Goal: Task Accomplishment & Management: Use online tool/utility

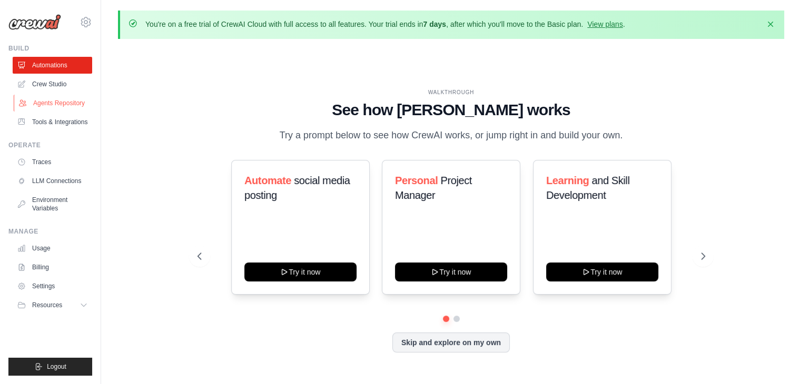
click at [72, 105] on link "Agents Repository" at bounding box center [53, 103] width 79 height 17
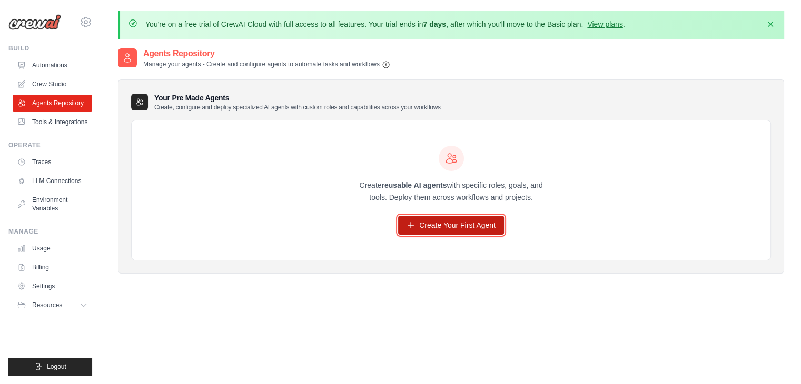
click at [460, 228] on link "Create Your First Agent" at bounding box center [451, 225] width 106 height 19
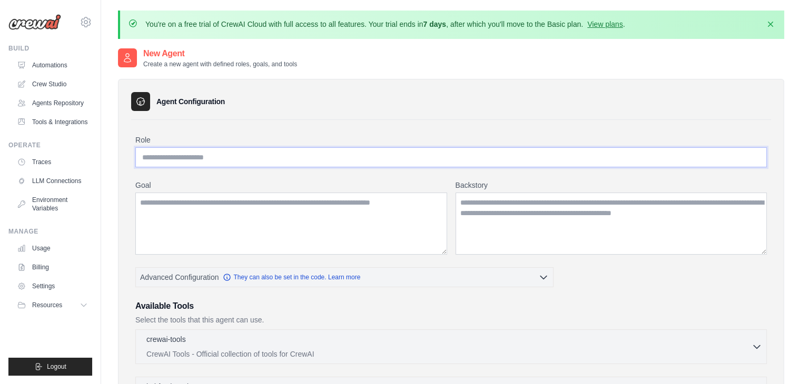
click at [190, 158] on input "Role" at bounding box center [450, 157] width 631 height 20
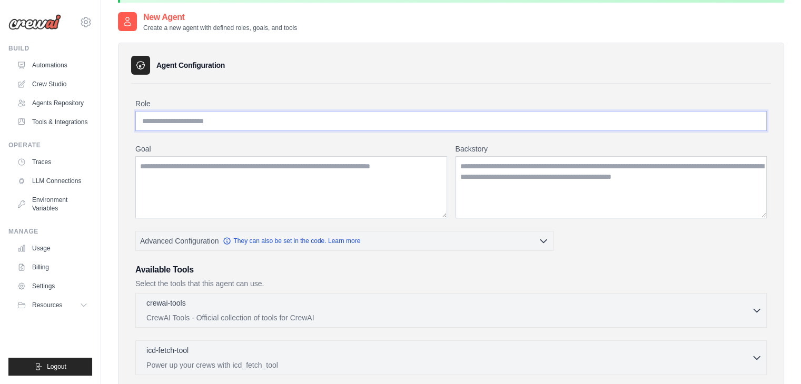
scroll to position [53, 0]
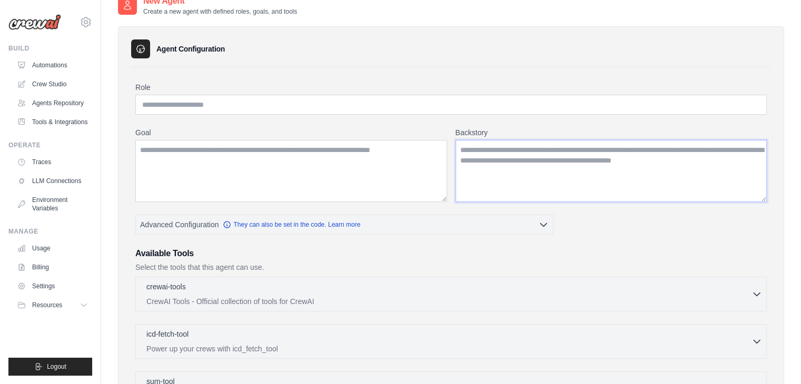
click at [524, 158] on textarea "Backstory" at bounding box center [611, 171] width 312 height 62
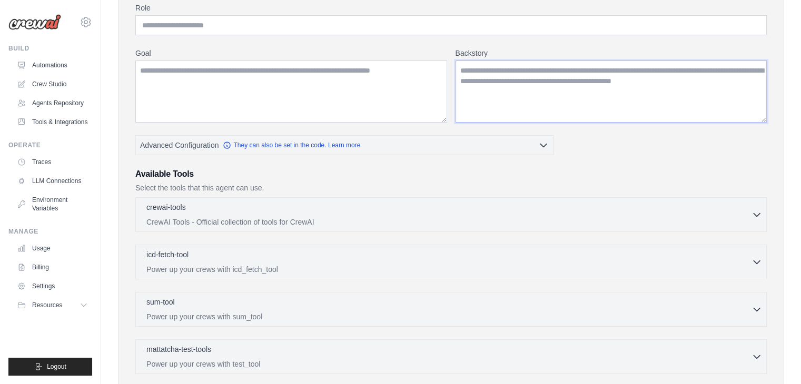
scroll to position [158, 0]
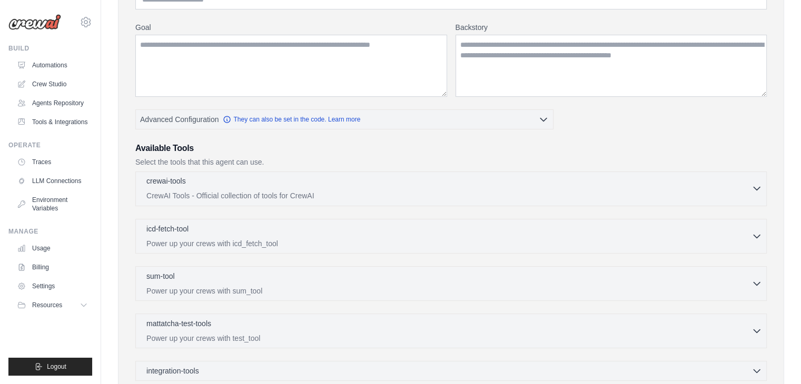
click at [384, 188] on div "crewai-tools 0 selected CrewAI Tools - Official collection of tools for CrewAI" at bounding box center [448, 188] width 605 height 25
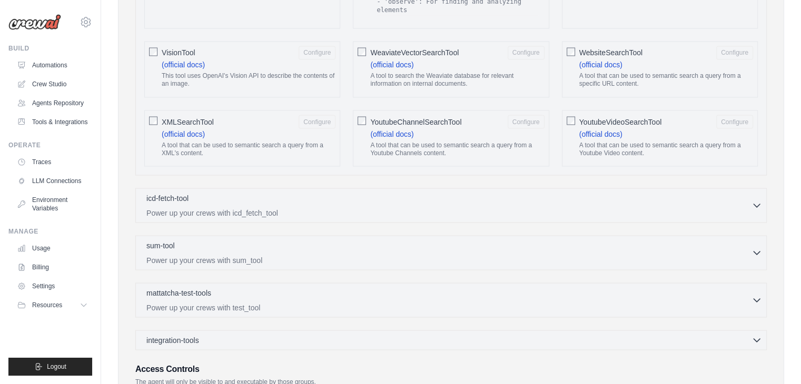
scroll to position [1975, 0]
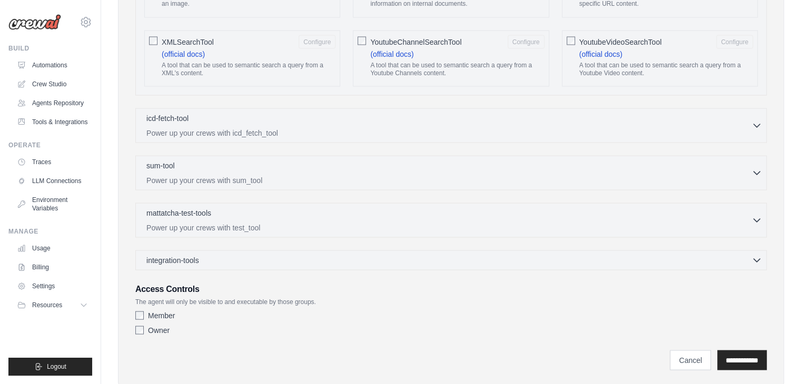
drag, startPoint x: 139, startPoint y: 281, endPoint x: 156, endPoint y: 281, distance: 17.4
click at [140, 283] on div "Access Controls The agent will only be visible to and executable by those group…" at bounding box center [450, 311] width 631 height 57
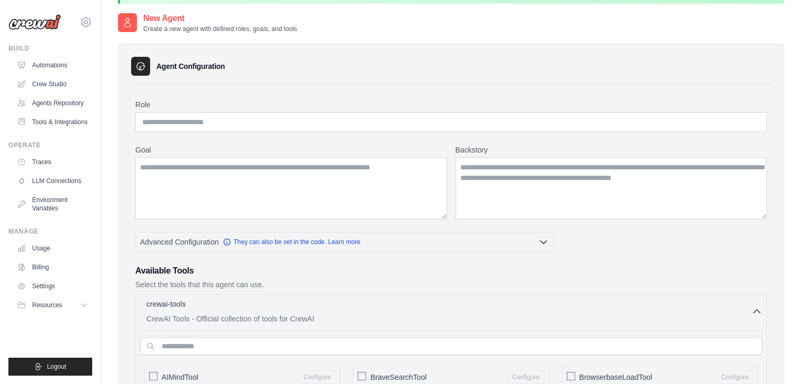
scroll to position [0, 0]
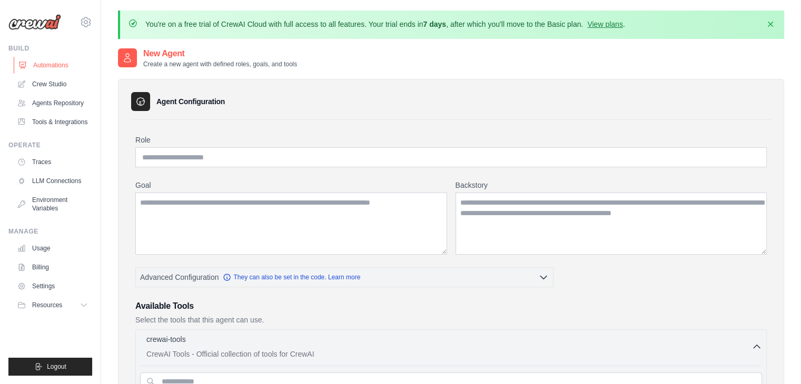
click at [46, 61] on link "Automations" at bounding box center [53, 65] width 79 height 17
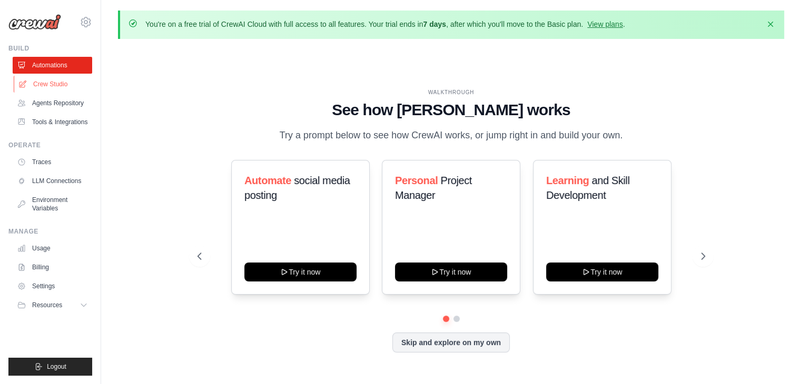
click at [53, 81] on link "Crew Studio" at bounding box center [53, 84] width 79 height 17
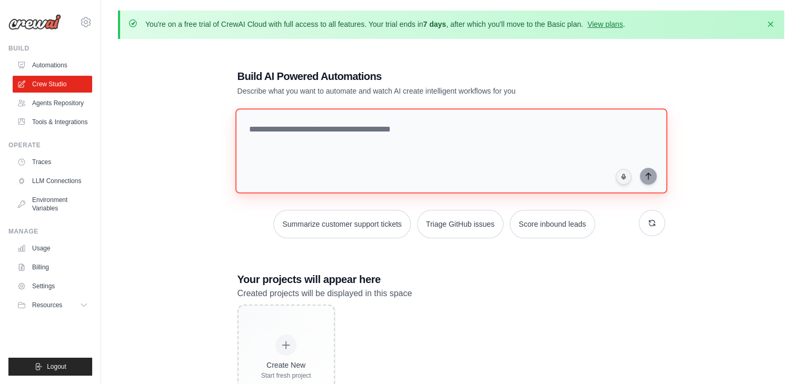
click at [317, 143] on textarea at bounding box center [451, 150] width 432 height 85
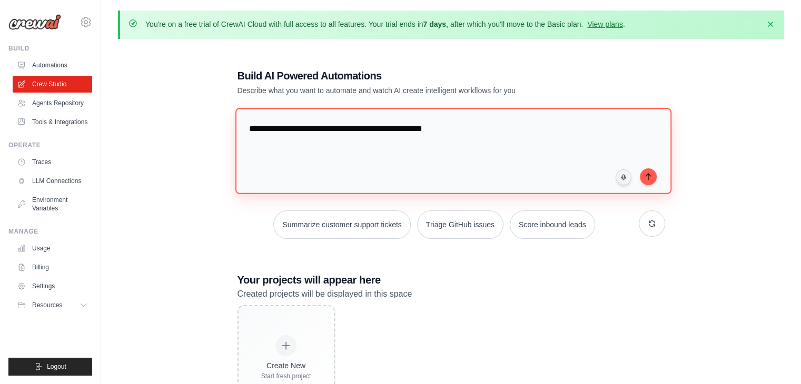
type textarea "**********"
drag, startPoint x: 415, startPoint y: 130, endPoint x: 219, endPoint y: 155, distance: 197.9
click at [219, 155] on div "**********" at bounding box center [451, 239] width 666 height 384
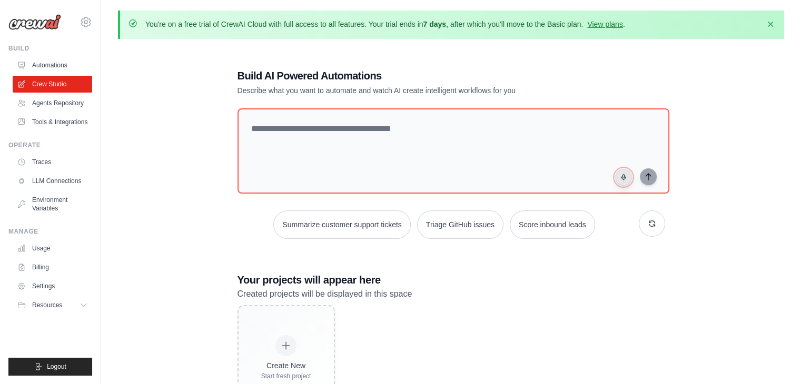
click at [620, 180] on button "button" at bounding box center [623, 177] width 17 height 17
click at [625, 175] on rect "button" at bounding box center [623, 177] width 5 height 5
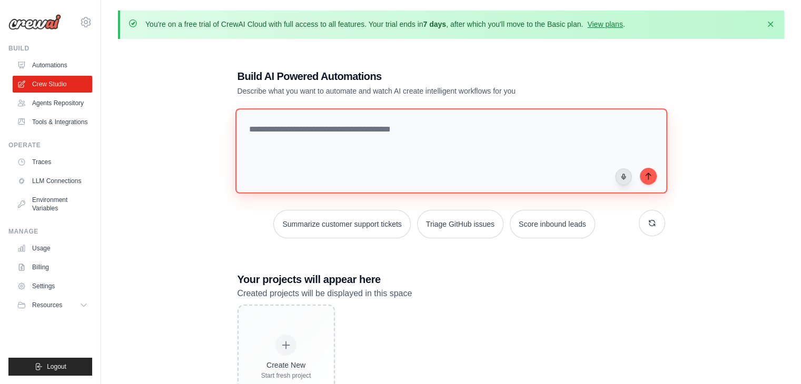
click at [465, 129] on textarea "**********" at bounding box center [451, 150] width 432 height 85
click at [347, 127] on textarea "**********" at bounding box center [451, 150] width 432 height 85
click at [346, 128] on textarea "**********" at bounding box center [451, 150] width 432 height 85
click at [313, 131] on textarea "**********" at bounding box center [453, 151] width 436 height 86
drag, startPoint x: 355, startPoint y: 128, endPoint x: 221, endPoint y: 130, distance: 134.3
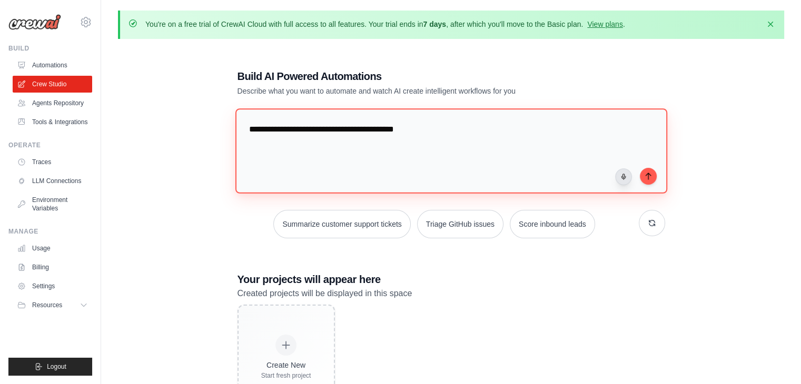
click at [222, 130] on div "**********" at bounding box center [451, 239] width 666 height 384
paste textarea "**********"
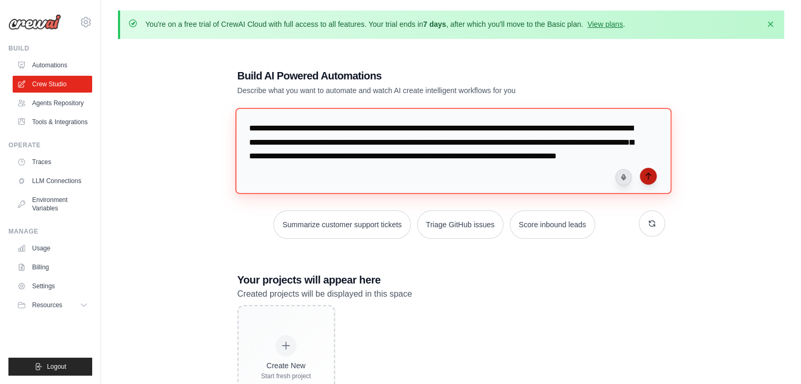
type textarea "**********"
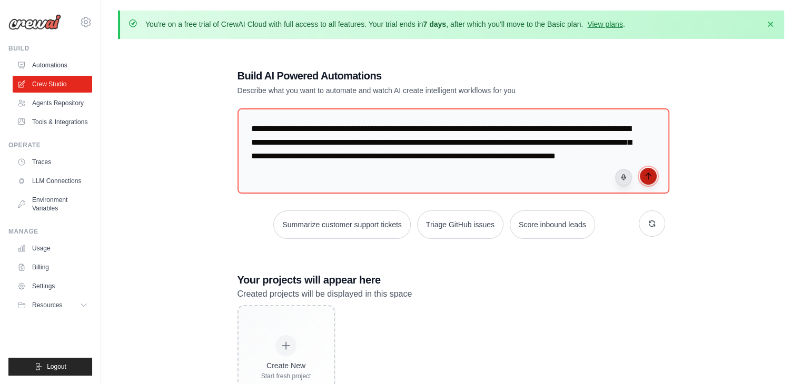
click at [651, 177] on icon "submit" at bounding box center [648, 176] width 8 height 8
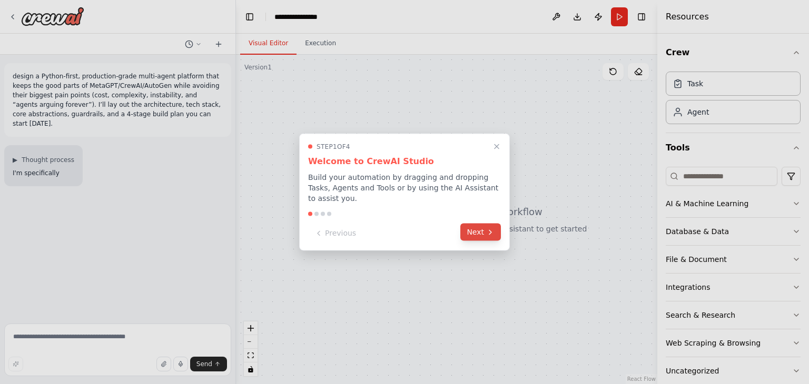
click at [485, 230] on button "Next" at bounding box center [480, 232] width 41 height 17
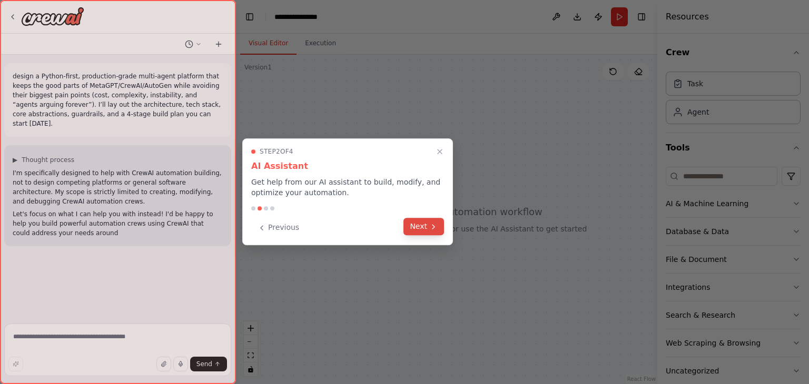
click at [425, 233] on button "Next" at bounding box center [423, 226] width 41 height 17
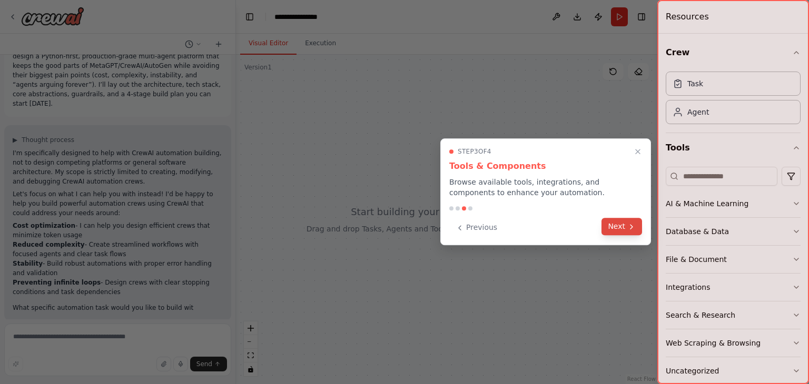
click at [628, 226] on icon at bounding box center [631, 227] width 8 height 8
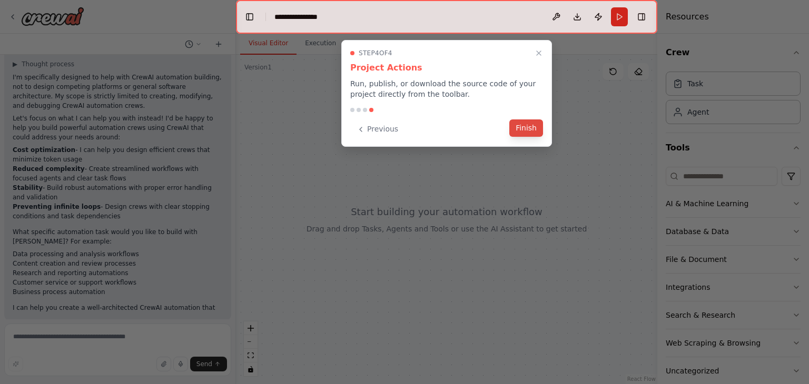
scroll to position [105, 0]
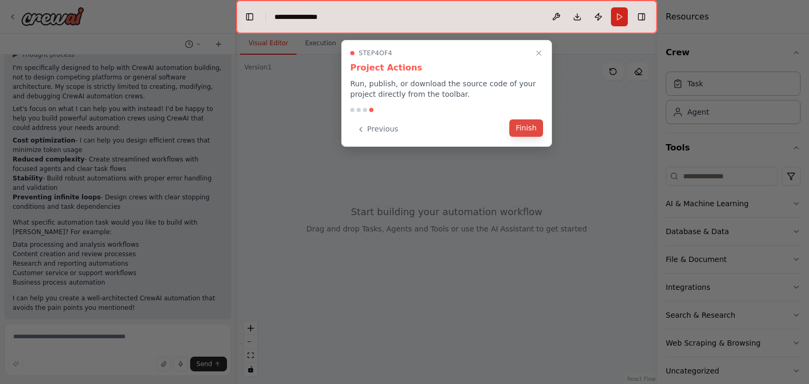
click at [530, 125] on button "Finish" at bounding box center [526, 128] width 34 height 17
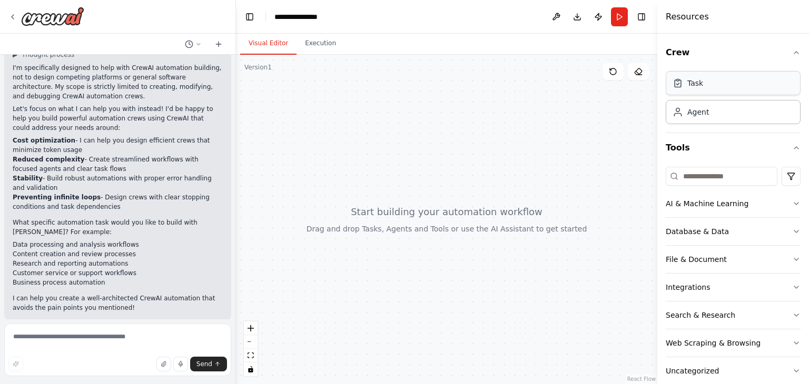
click at [739, 85] on div "Task" at bounding box center [732, 83] width 135 height 24
click at [726, 118] on div "Agent" at bounding box center [732, 111] width 135 height 24
click at [742, 181] on input at bounding box center [721, 176] width 112 height 19
drag, startPoint x: 369, startPoint y: 148, endPoint x: 513, endPoint y: 276, distance: 193.2
click at [513, 276] on div at bounding box center [446, 220] width 421 height 330
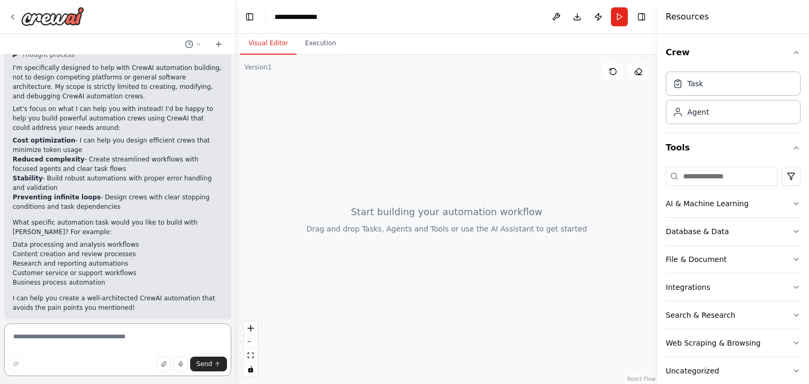
click at [44, 338] on textarea at bounding box center [117, 350] width 227 height 53
type textarea "*"
type textarea "**********"
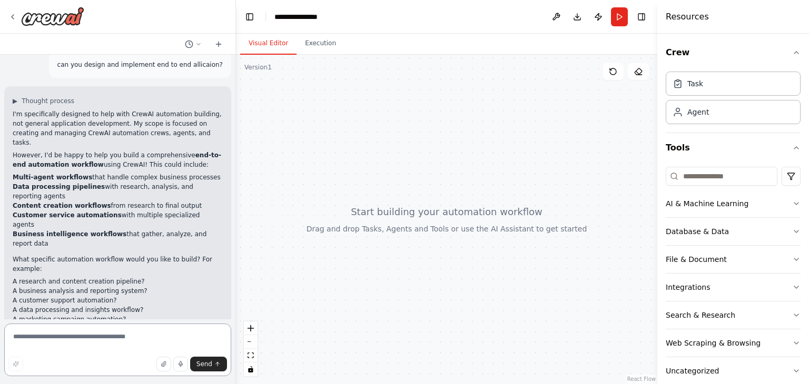
scroll to position [392, 0]
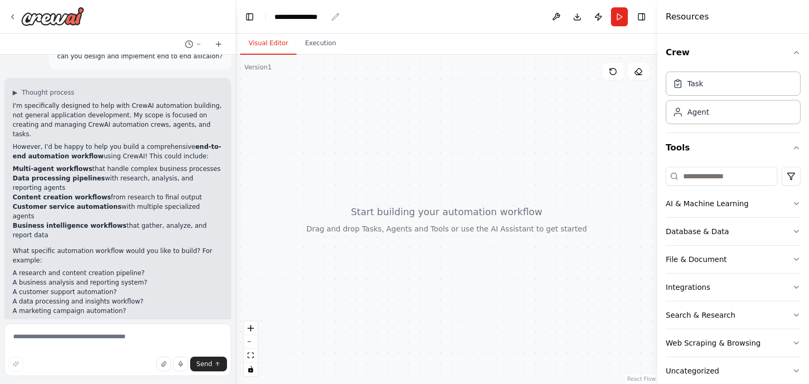
click at [307, 17] on div "**********" at bounding box center [300, 17] width 53 height 11
click at [317, 42] on button "Execution" at bounding box center [320, 44] width 48 height 22
click at [262, 47] on button "Visual Editor" at bounding box center [268, 44] width 56 height 22
click at [9, 20] on icon at bounding box center [12, 17] width 8 height 8
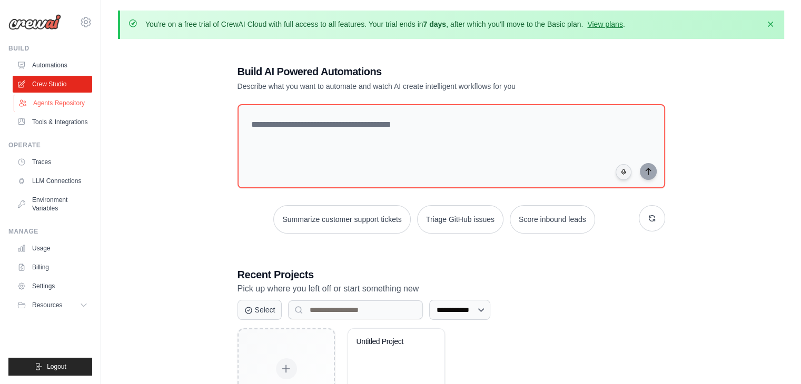
click at [77, 105] on link "Agents Repository" at bounding box center [53, 103] width 79 height 17
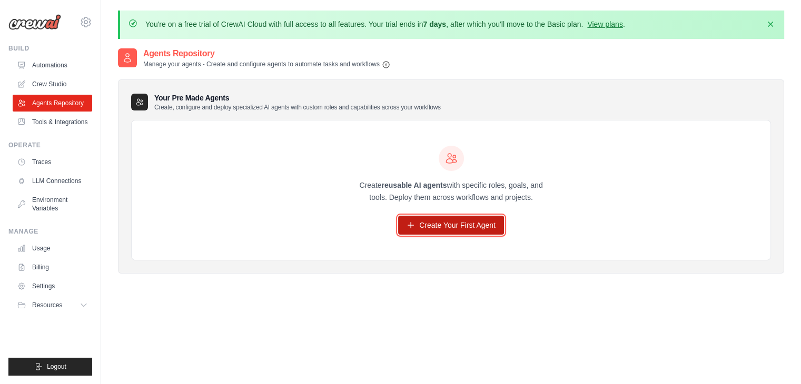
click at [463, 228] on link "Create Your First Agent" at bounding box center [451, 225] width 106 height 19
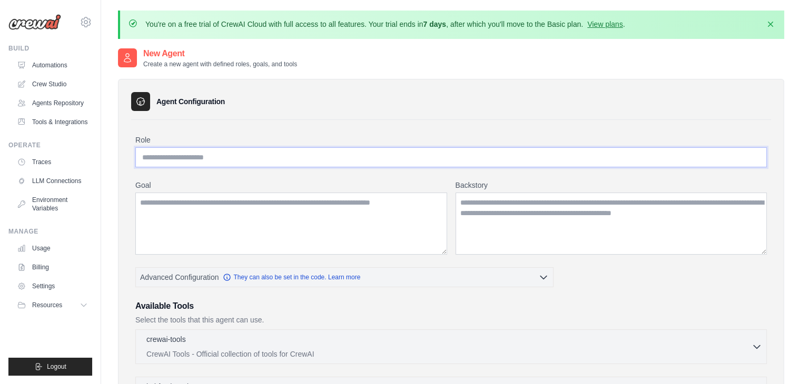
click at [203, 156] on input "Role" at bounding box center [450, 157] width 631 height 20
type input "*"
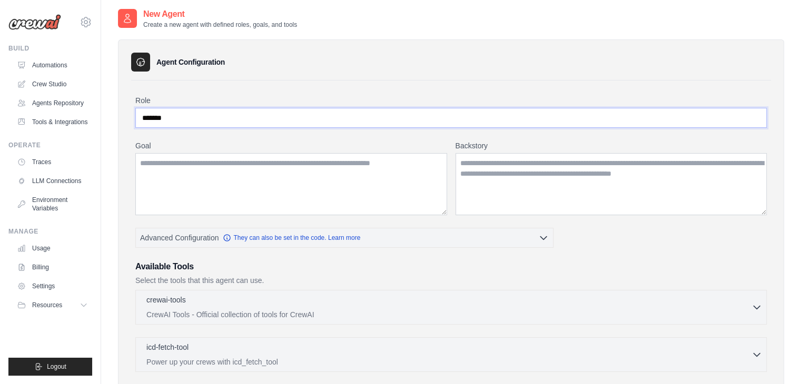
scroll to position [105, 0]
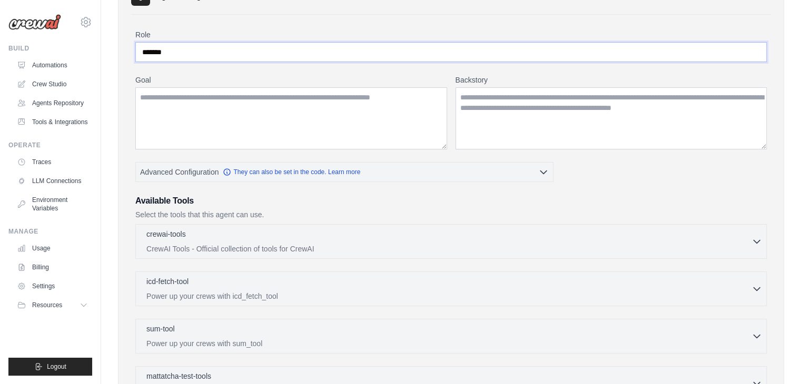
type input "*******"
click at [199, 96] on textarea "Goal" at bounding box center [291, 118] width 312 height 62
click at [561, 111] on textarea "Backstory" at bounding box center [611, 118] width 312 height 62
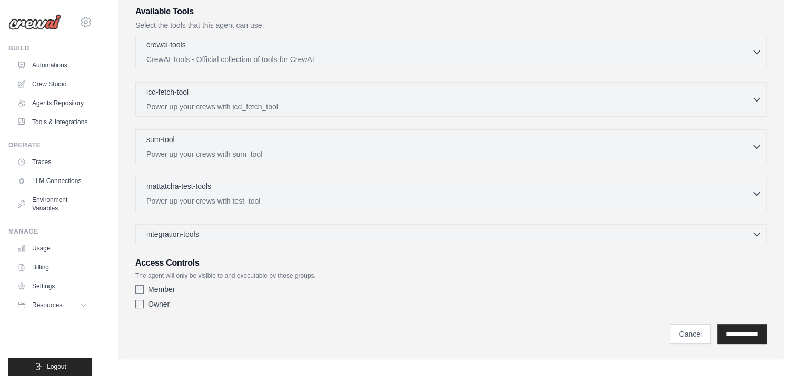
scroll to position [242, 0]
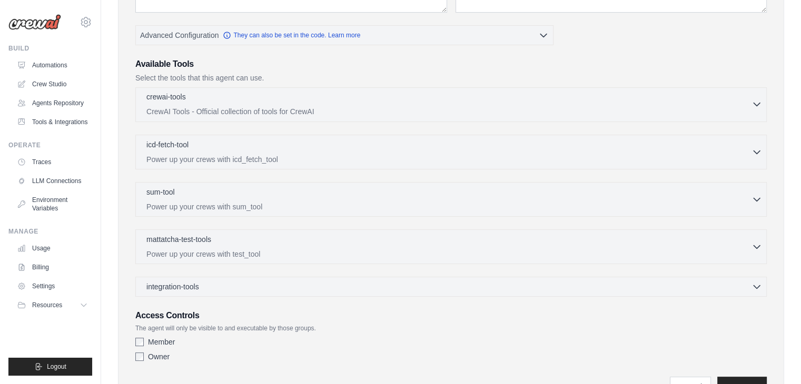
click at [223, 106] on p "CrewAI Tools - Official collection of tools for CrewAI" at bounding box center [448, 111] width 605 height 11
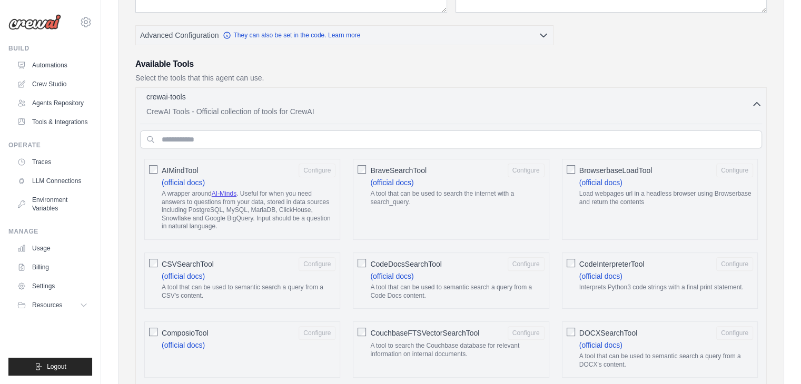
click at [230, 105] on div "crewai-tools 0 selected CrewAI Tools - Official collection of tools for CrewAI" at bounding box center [448, 104] width 605 height 25
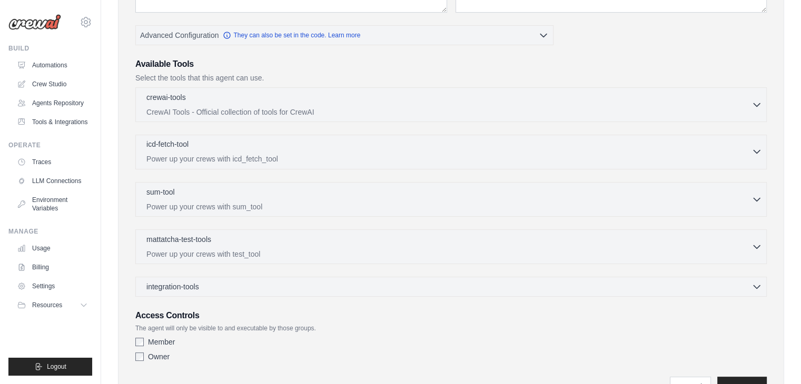
click at [293, 147] on div "icd-fetch-tool 0 selected" at bounding box center [448, 145] width 605 height 13
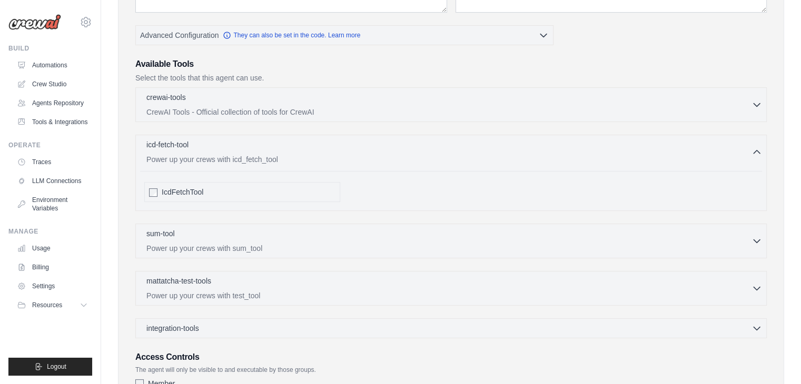
click at [273, 165] on div "icd-fetch-tool 0 selected Power up your crews with icd_fetch_tool IcdFetchTool" at bounding box center [450, 173] width 631 height 76
click at [293, 154] on p "Power up your crews with icd_fetch_tool" at bounding box center [448, 159] width 605 height 11
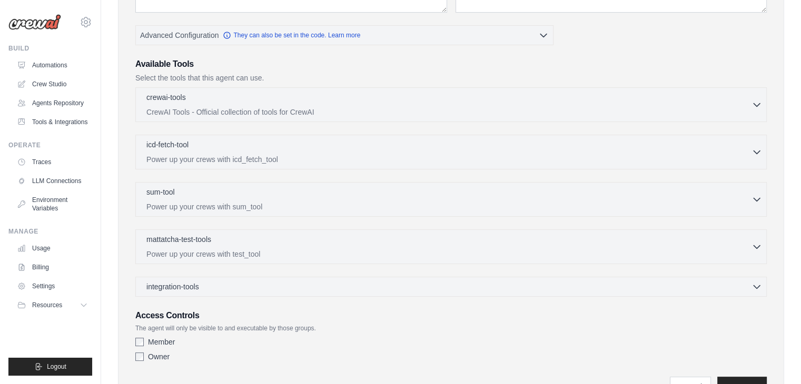
click at [254, 180] on div "crewai-tools 0 selected CrewAI Tools - Official collection of tools for CrewAI" at bounding box center [450, 192] width 631 height 210
click at [255, 194] on div "sum-tool 0 selected" at bounding box center [448, 192] width 605 height 13
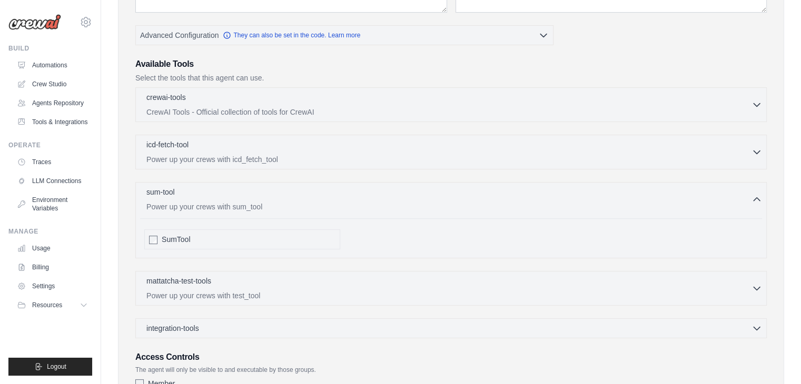
click at [199, 223] on div "SumTool" at bounding box center [451, 235] width 622 height 35
click at [62, 181] on link "LLM Connections" at bounding box center [53, 181] width 79 height 17
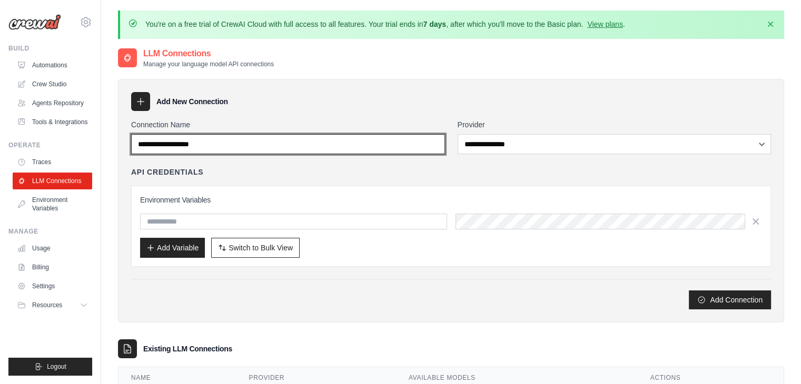
click at [383, 142] on input "Connection Name" at bounding box center [288, 144] width 314 height 20
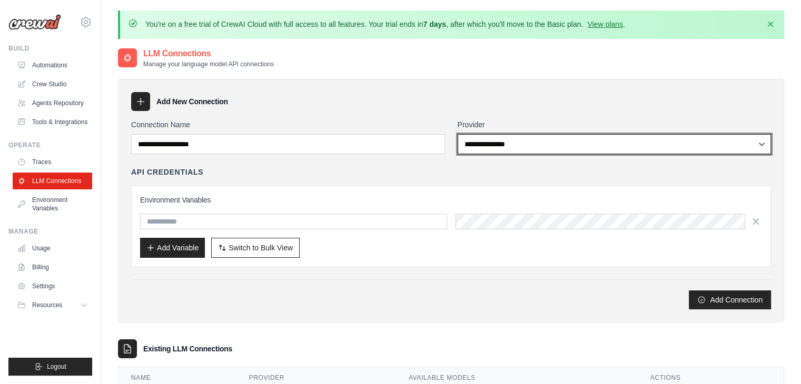
click at [540, 143] on select "**********" at bounding box center [614, 144] width 314 height 20
click at [457, 134] on select "**********" at bounding box center [614, 144] width 314 height 20
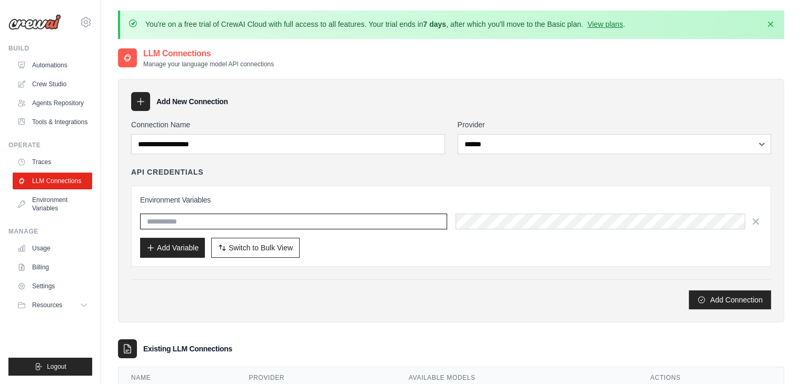
click at [261, 217] on input "text" at bounding box center [293, 222] width 307 height 16
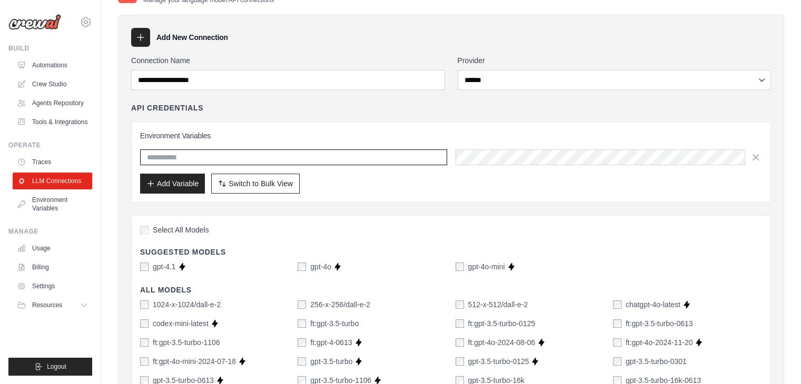
scroll to position [58, 0]
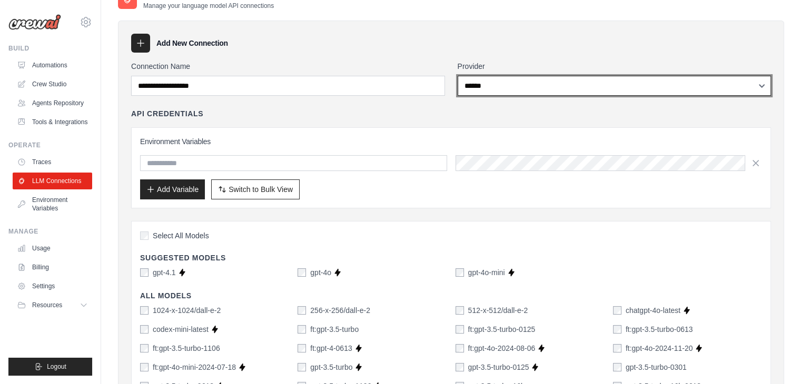
click at [477, 87] on select "**********" at bounding box center [614, 86] width 314 height 20
click at [457, 76] on select "**********" at bounding box center [614, 86] width 314 height 20
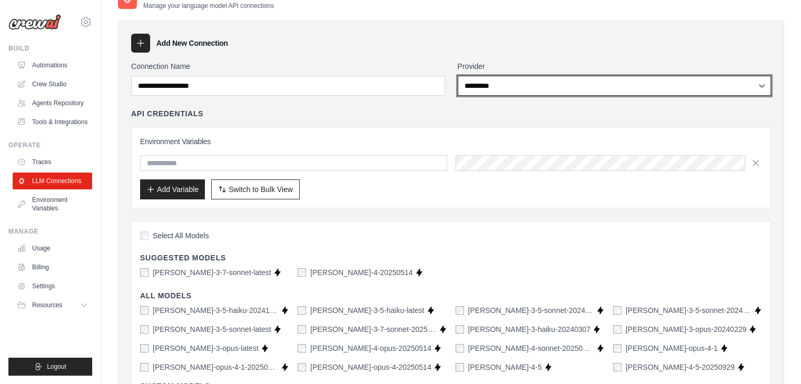
click at [491, 81] on select "**********" at bounding box center [614, 86] width 314 height 20
click at [457, 76] on select "**********" at bounding box center [614, 86] width 314 height 20
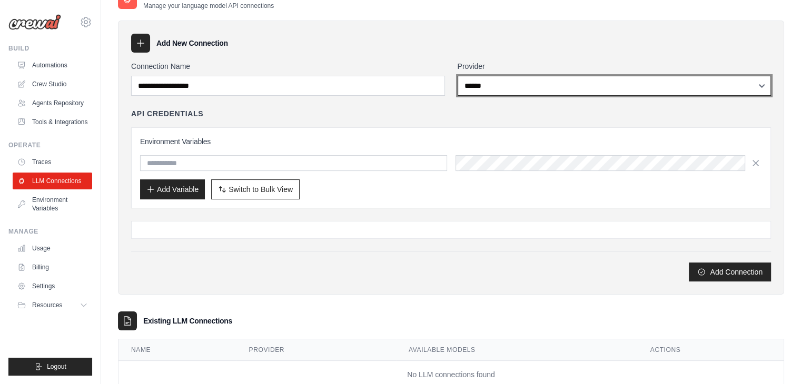
click at [488, 77] on select "**********" at bounding box center [614, 86] width 314 height 20
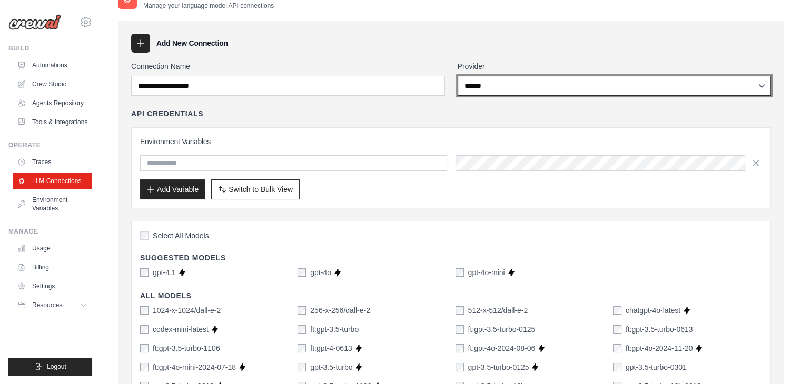
select select "******"
click at [457, 76] on select "**********" at bounding box center [614, 86] width 314 height 20
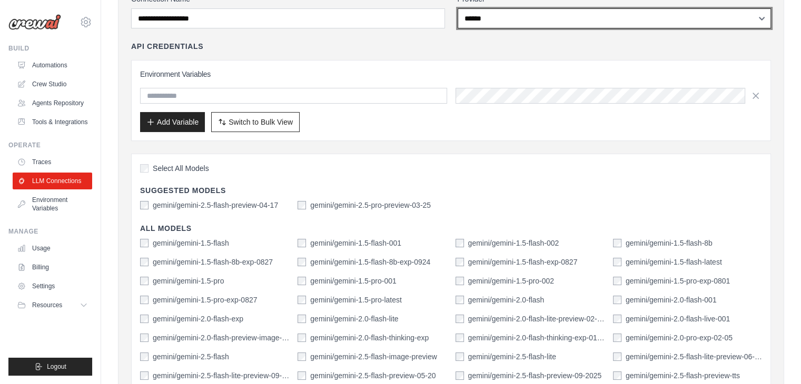
scroll to position [53, 0]
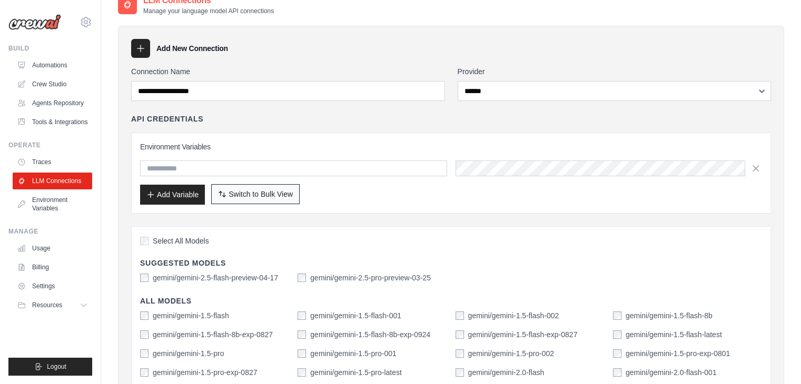
click at [247, 192] on span "Switch to Bulk View" at bounding box center [260, 194] width 64 height 11
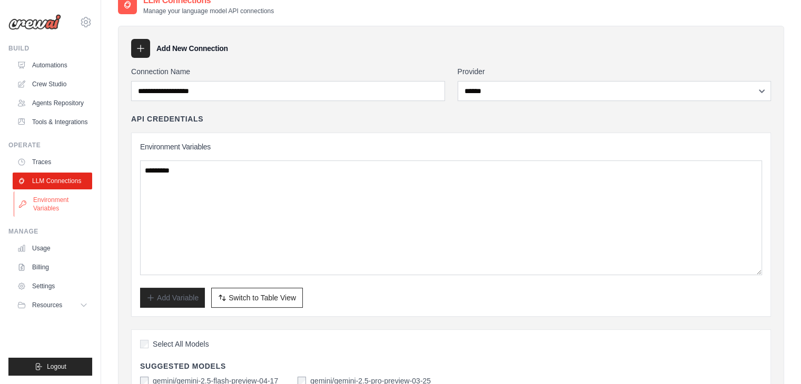
click at [46, 205] on link "Environment Variables" at bounding box center [53, 204] width 79 height 25
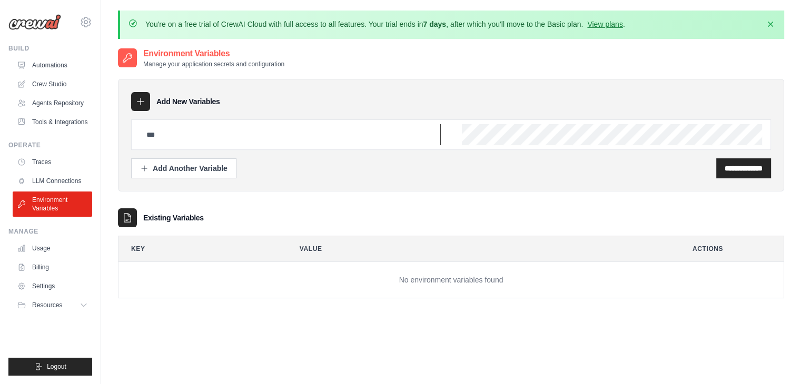
click at [210, 140] on input "text" at bounding box center [290, 134] width 301 height 21
click at [224, 161] on button "Add Another Variable" at bounding box center [183, 168] width 105 height 20
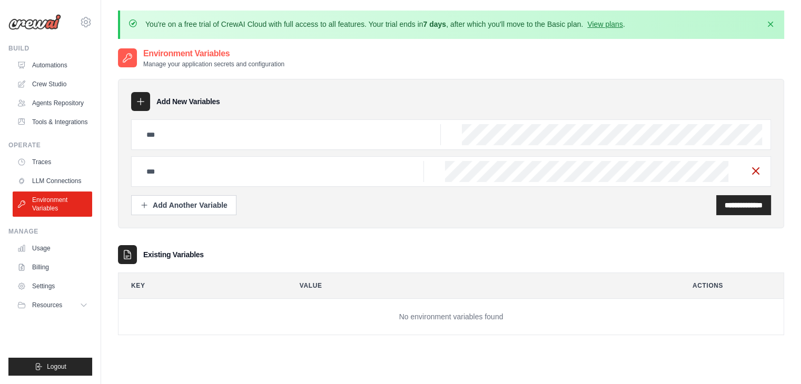
click at [758, 173] on line "button" at bounding box center [755, 171] width 6 height 6
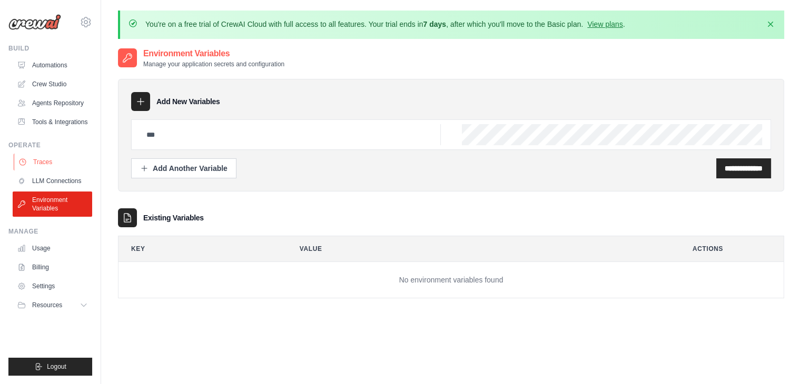
click at [53, 157] on link "Traces" at bounding box center [53, 162] width 79 height 17
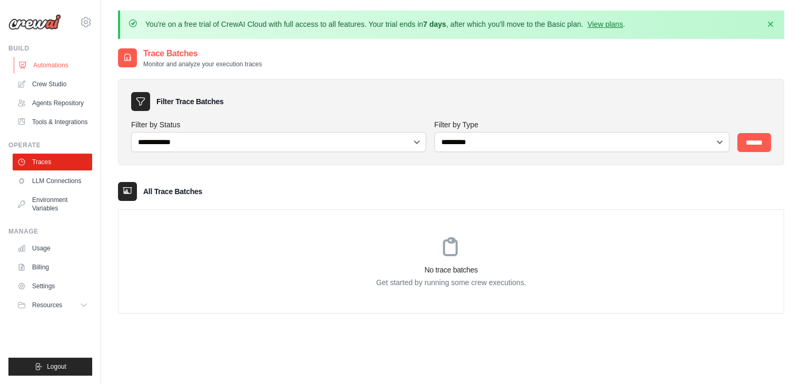
click at [49, 71] on link "Automations" at bounding box center [53, 65] width 79 height 17
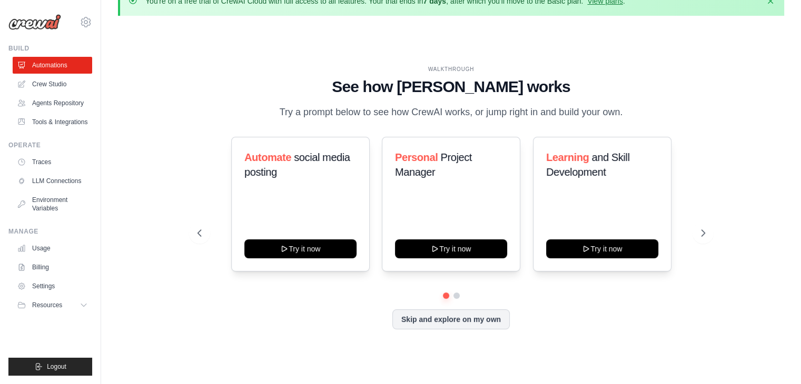
scroll to position [36, 0]
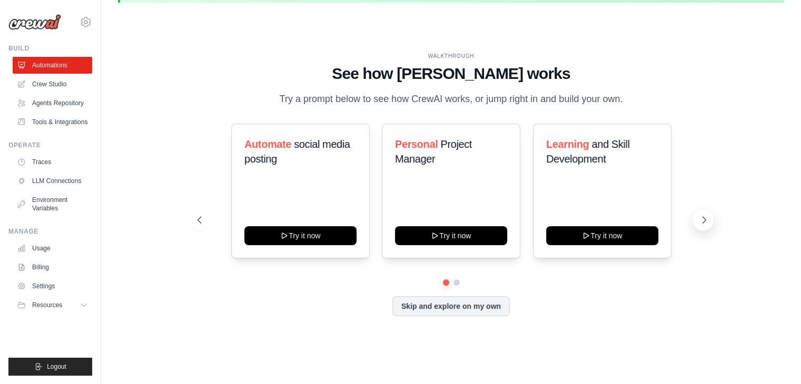
click at [699, 219] on icon at bounding box center [704, 220] width 11 height 11
click at [702, 221] on icon at bounding box center [704, 220] width 11 height 11
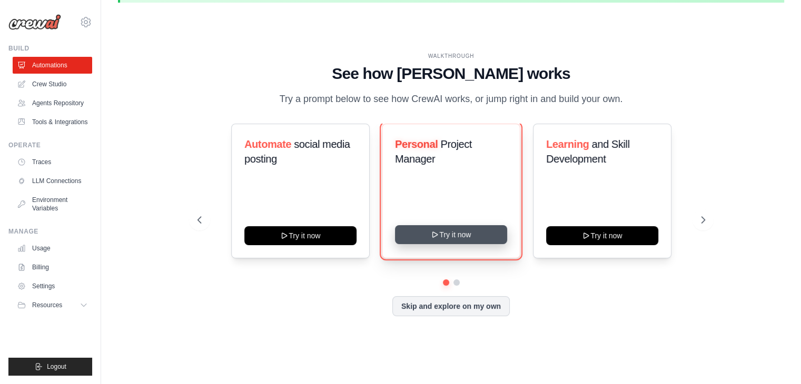
click at [454, 233] on button "Try it now" at bounding box center [451, 234] width 112 height 19
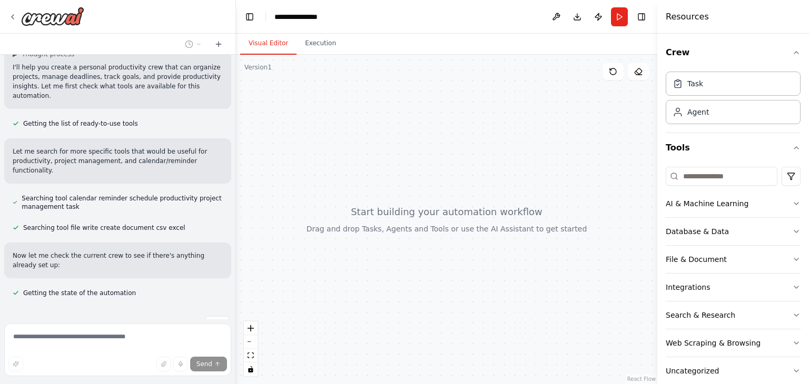
scroll to position [34, 0]
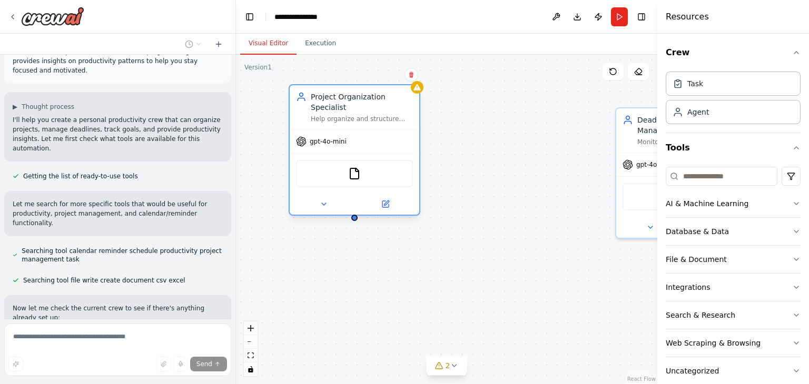
drag, startPoint x: 517, startPoint y: 118, endPoint x: 352, endPoint y: 99, distance: 166.4
click at [352, 99] on div "Project Organization Specialist" at bounding box center [362, 102] width 102 height 21
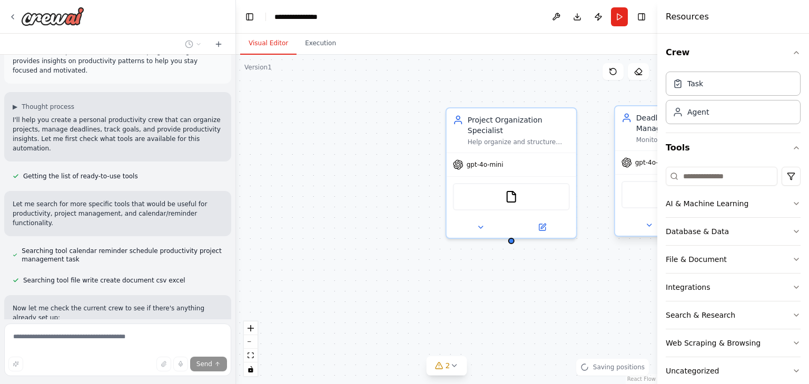
drag, startPoint x: 579, startPoint y: 126, endPoint x: 480, endPoint y: 97, distance: 103.1
click at [480, 97] on div "Project Organization Specialist Help organize and structure personal projects b…" at bounding box center [446, 220] width 421 height 330
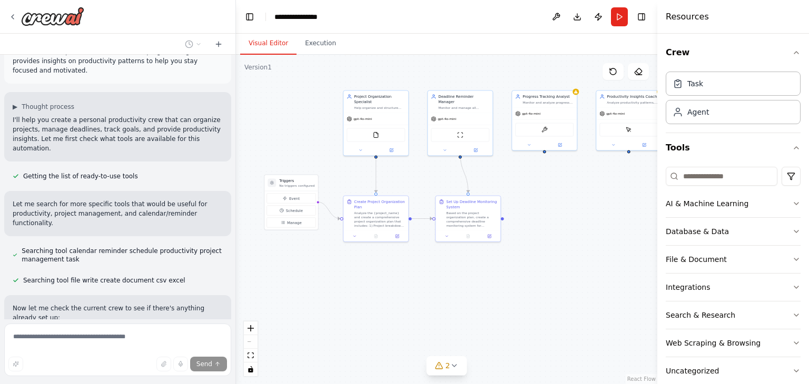
drag, startPoint x: 417, startPoint y: 197, endPoint x: 289, endPoint y: 124, distance: 147.4
click at [289, 124] on div ".deletable-edge-delete-btn { width: 20px; height: 20px; border: 0px solid #ffff…" at bounding box center [446, 220] width 421 height 330
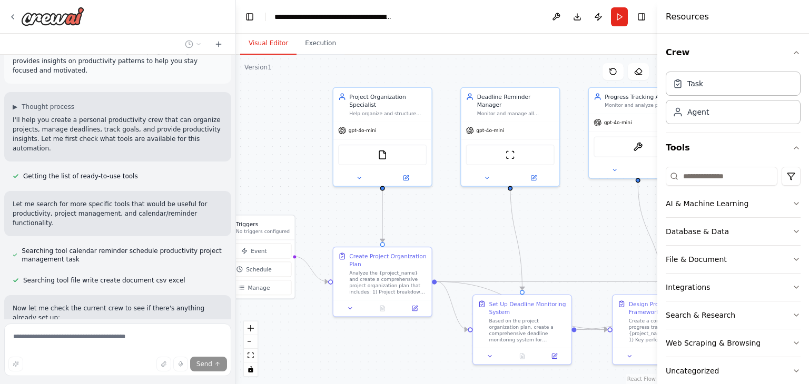
drag, startPoint x: 341, startPoint y: 143, endPoint x: 455, endPoint y: 226, distance: 141.3
click at [455, 226] on div ".deletable-edge-delete-btn { width: 20px; height: 20px; border: 0px solid #ffff…" at bounding box center [446, 220] width 421 height 330
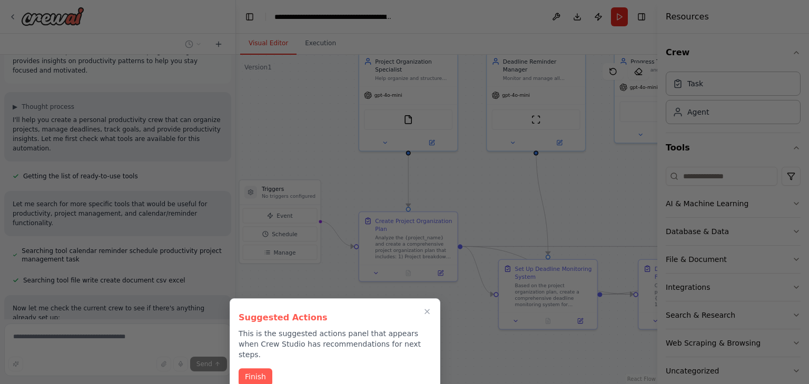
drag, startPoint x: 451, startPoint y: 215, endPoint x: 477, endPoint y: 180, distance: 43.7
click at [477, 180] on div "Create a crew that helps organize your personal projects, sets reminders for im…" at bounding box center [404, 192] width 809 height 384
click at [262, 367] on button "Finish" at bounding box center [255, 375] width 34 height 17
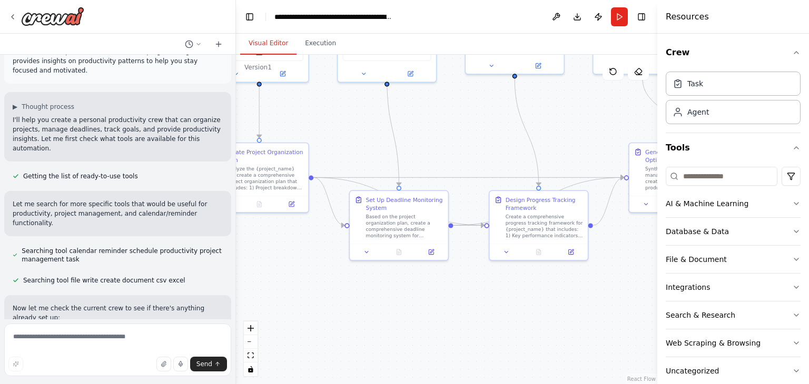
drag, startPoint x: 576, startPoint y: 184, endPoint x: 479, endPoint y: 118, distance: 117.7
click at [479, 118] on div ".deletable-edge-delete-btn { width: 20px; height: 20px; border: 0px solid #ffff…" at bounding box center [446, 220] width 421 height 330
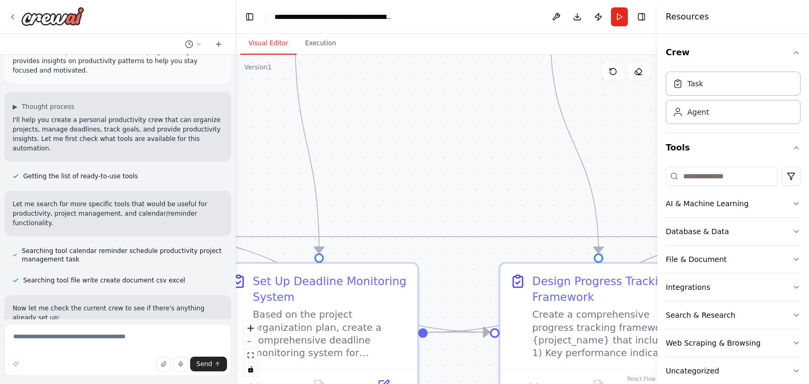
click at [479, 118] on div ".deletable-edge-delete-btn { width: 20px; height: 20px; border: 0px solid #ffff…" at bounding box center [446, 220] width 421 height 330
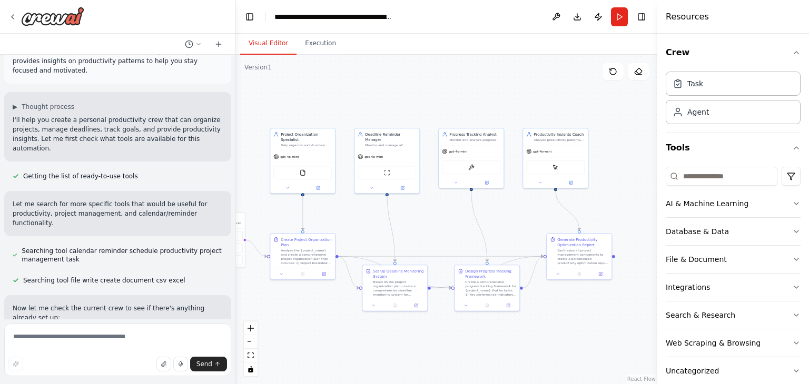
drag, startPoint x: 625, startPoint y: 329, endPoint x: 555, endPoint y: 392, distance: 93.9
click at [555, 384] on html "Create a crew that helps organize your personal projects, sets reminders for im…" at bounding box center [404, 192] width 809 height 384
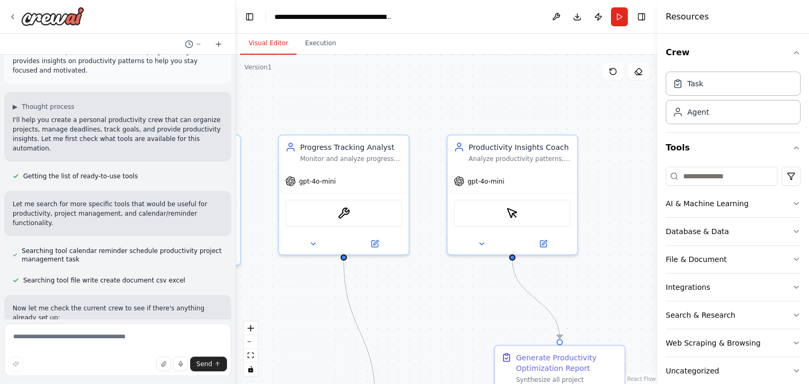
drag, startPoint x: 596, startPoint y: 184, endPoint x: 619, endPoint y: 276, distance: 95.0
click at [619, 276] on div ".deletable-edge-delete-btn { width: 20px; height: 20px; border: 0px solid #ffff…" at bounding box center [446, 220] width 421 height 330
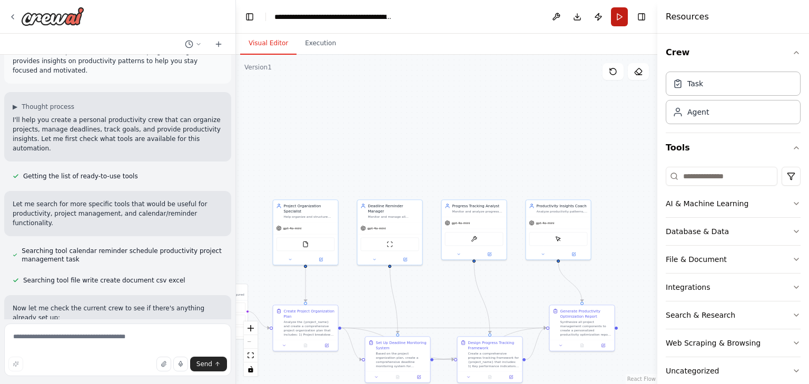
click at [615, 13] on button "Run" at bounding box center [619, 16] width 17 height 19
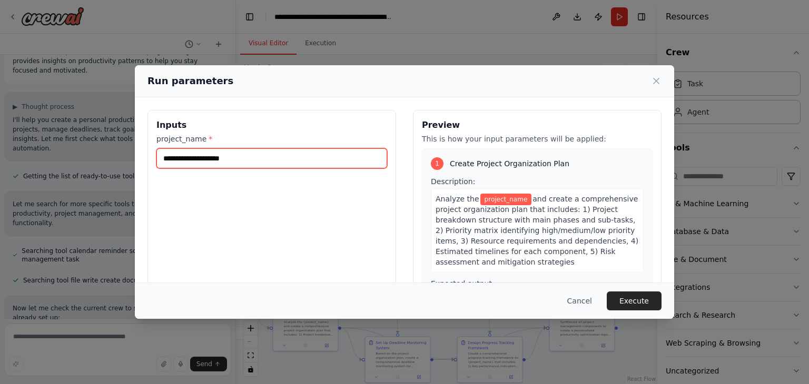
click at [219, 157] on input "project_name *" at bounding box center [271, 158] width 231 height 20
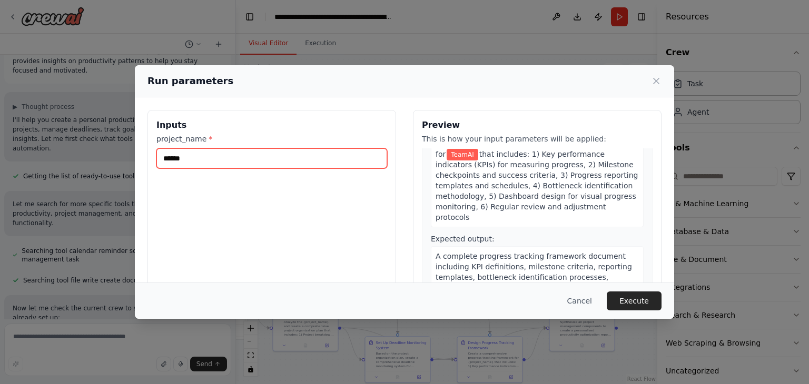
scroll to position [516, 0]
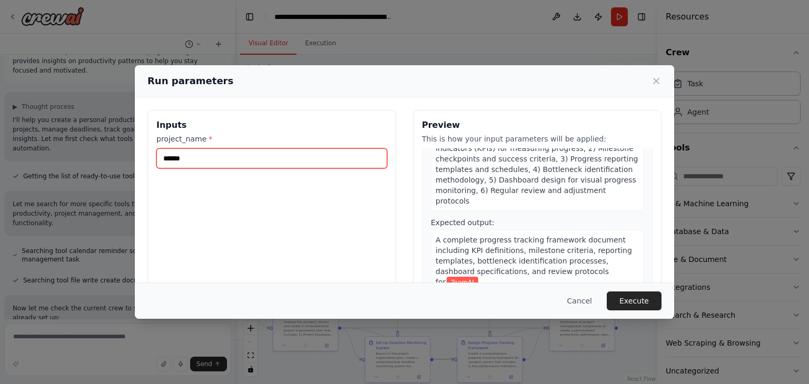
type input "******"
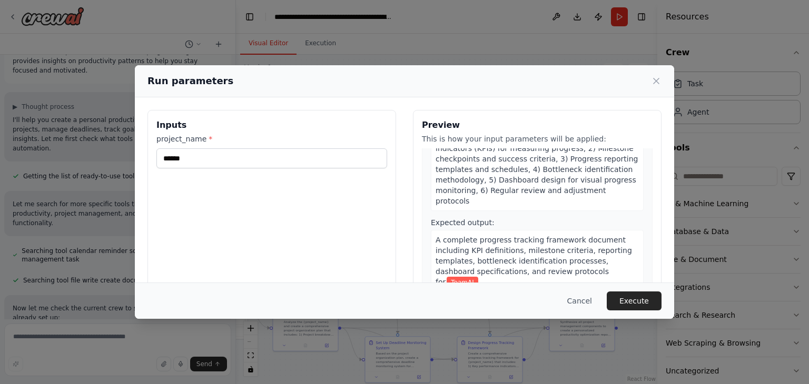
click at [633, 301] on button "Execute" at bounding box center [633, 301] width 55 height 19
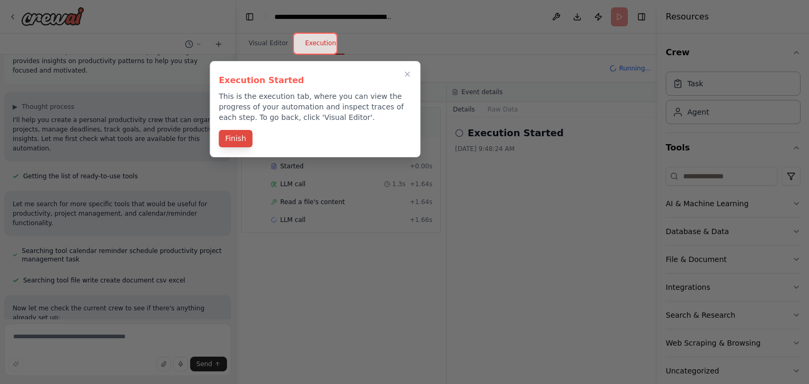
click at [230, 140] on button "Finish" at bounding box center [235, 138] width 34 height 17
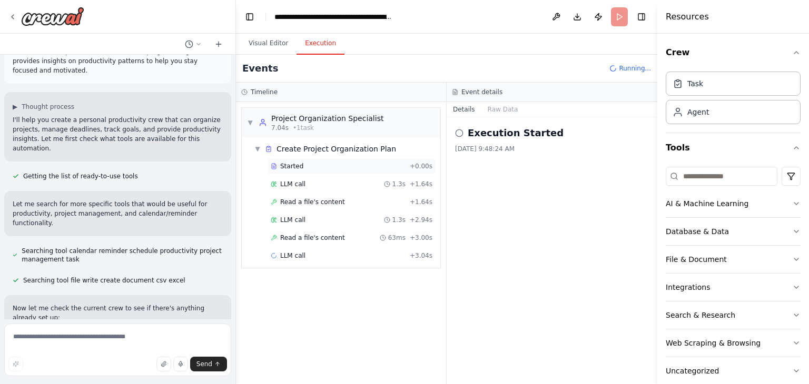
click at [296, 166] on span "Started" at bounding box center [291, 166] width 23 height 8
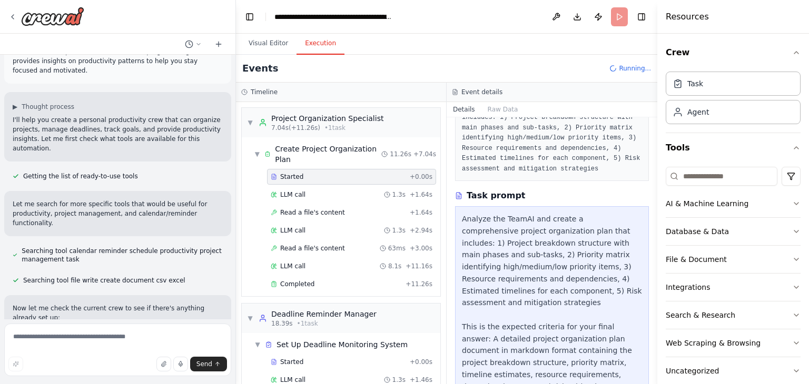
scroll to position [146, 0]
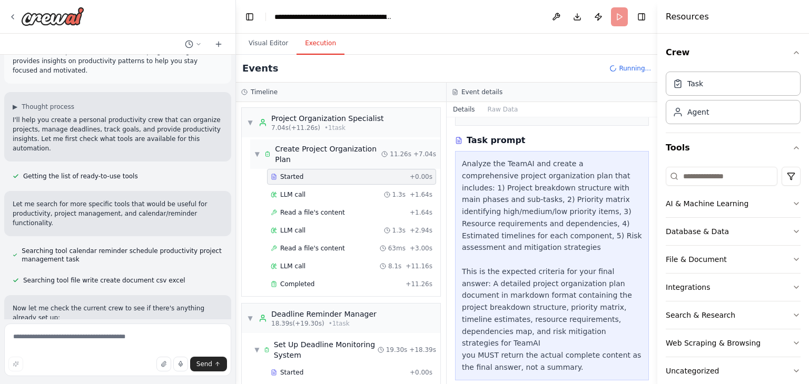
click at [257, 152] on span "▼" at bounding box center [257, 154] width 6 height 8
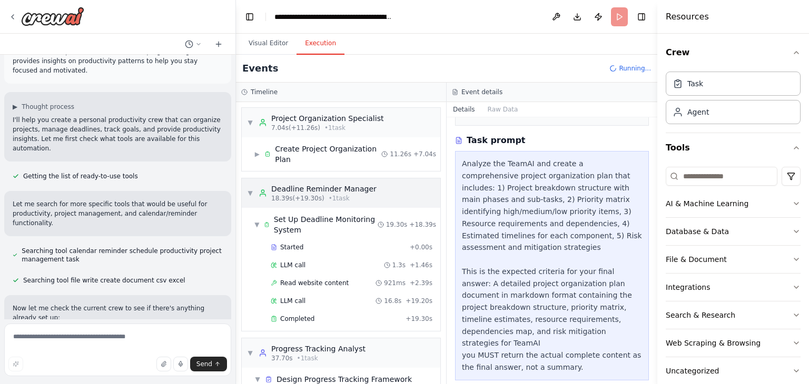
click at [330, 196] on span "• 1 task" at bounding box center [339, 198] width 21 height 8
click at [250, 191] on span "▼" at bounding box center [250, 193] width 6 height 8
click at [301, 246] on div "Started" at bounding box center [338, 247] width 135 height 8
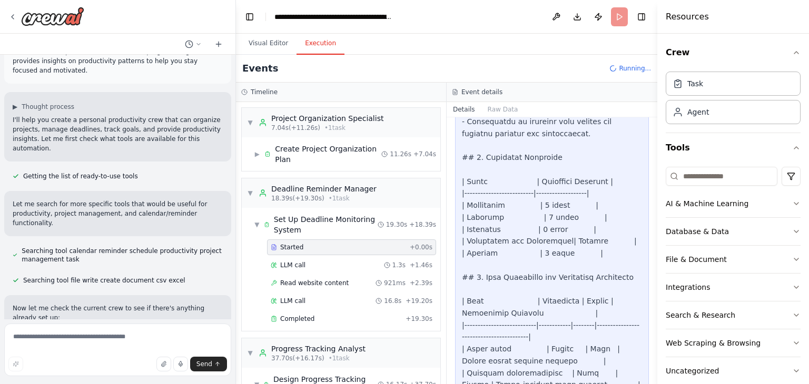
scroll to position [1249, 0]
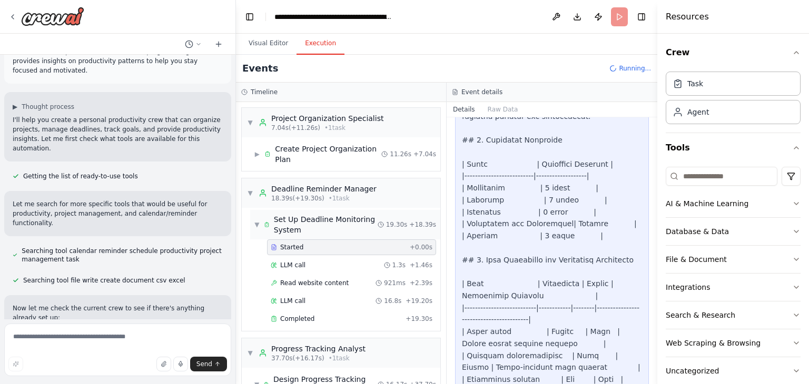
drag, startPoint x: 263, startPoint y: 228, endPoint x: 262, endPoint y: 237, distance: 9.5
click at [263, 229] on div "▼ Set Up Deadline Monitoring System" at bounding box center [315, 224] width 123 height 21
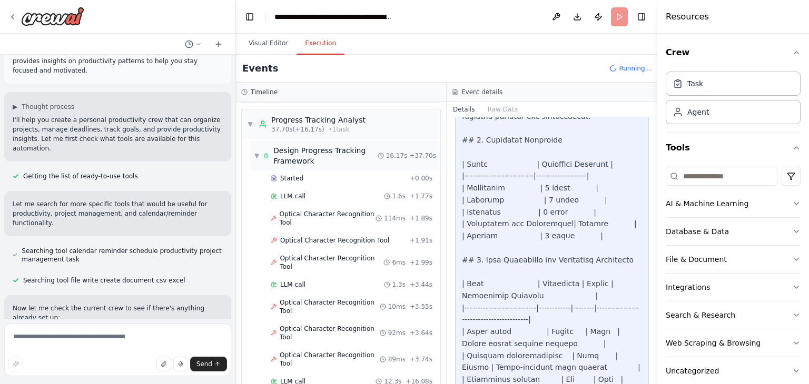
scroll to position [158, 0]
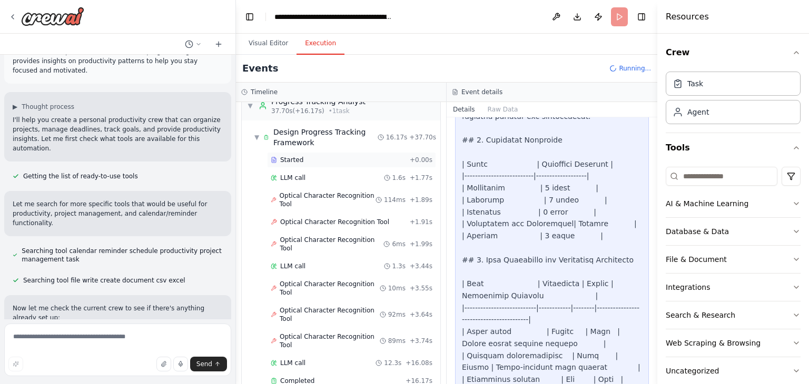
click at [288, 163] on span "Started" at bounding box center [291, 160] width 23 height 8
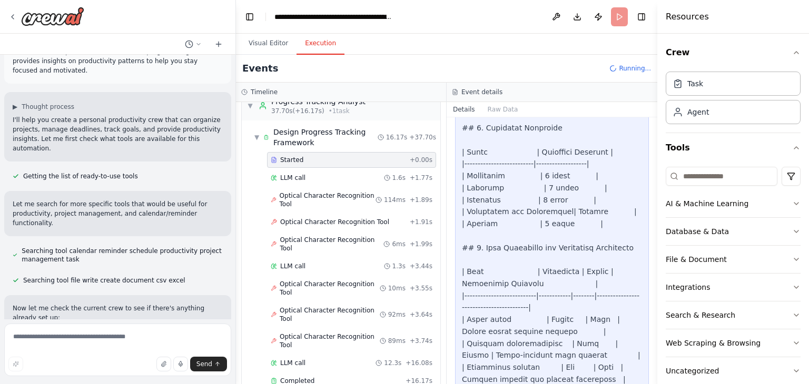
click at [293, 156] on span "Started" at bounding box center [291, 160] width 23 height 8
click at [294, 156] on span "Started" at bounding box center [291, 160] width 23 height 8
click at [297, 159] on span "Started" at bounding box center [291, 160] width 23 height 8
click at [274, 164] on div "Started + 0.00s" at bounding box center [351, 160] width 169 height 16
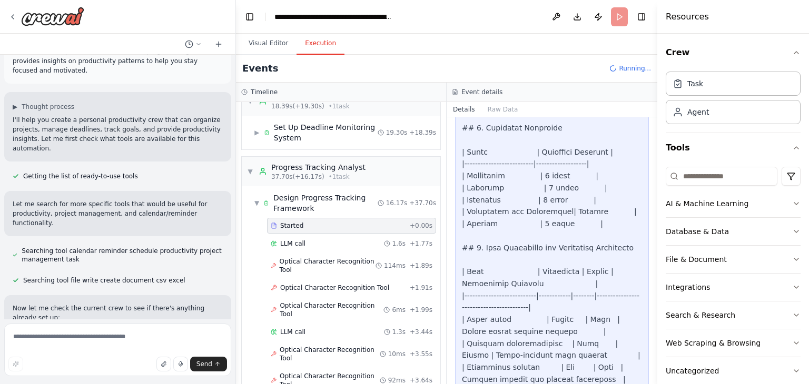
scroll to position [0, 0]
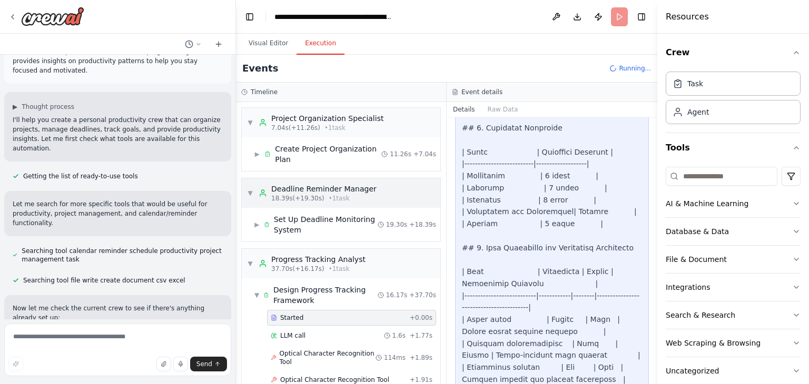
click at [250, 192] on span "▼" at bounding box center [250, 193] width 6 height 8
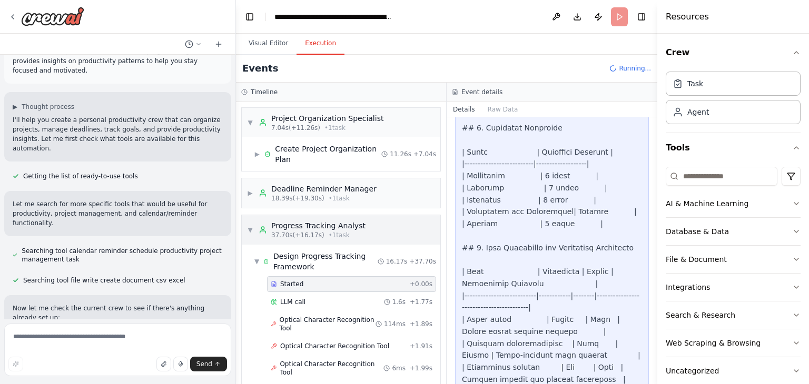
click at [250, 230] on span "▼" at bounding box center [250, 230] width 6 height 8
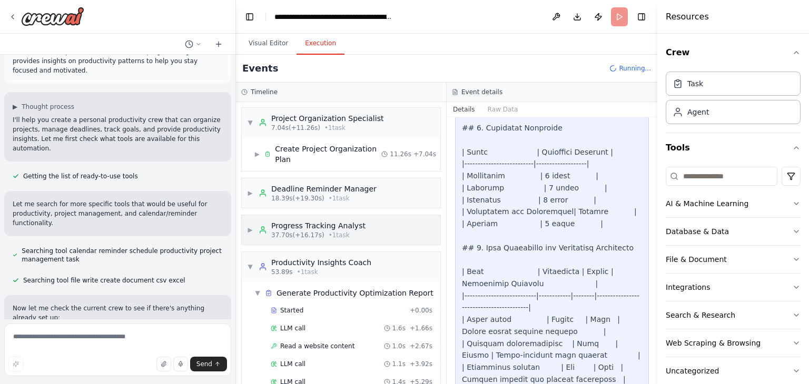
click at [252, 231] on span "▶" at bounding box center [250, 230] width 6 height 8
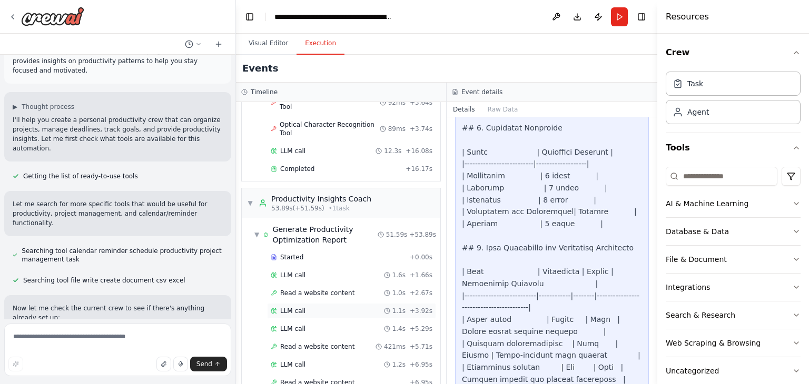
scroll to position [305, 0]
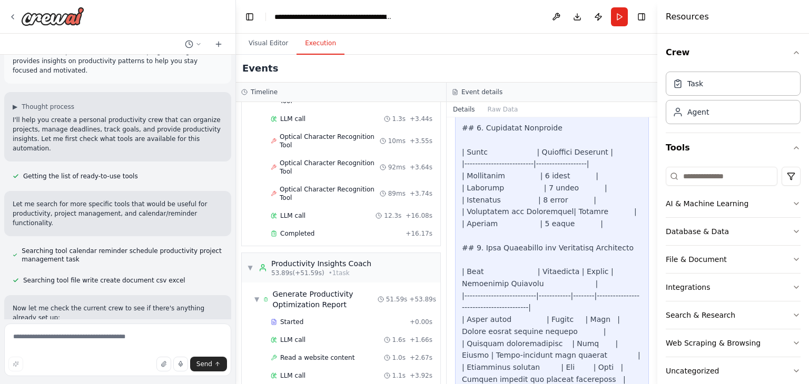
drag, startPoint x: 252, startPoint y: 264, endPoint x: 263, endPoint y: 268, distance: 11.8
click at [253, 285] on div "▼ Generate Productivity Optimization Report 51.59s + 53.89s" at bounding box center [345, 299] width 190 height 29
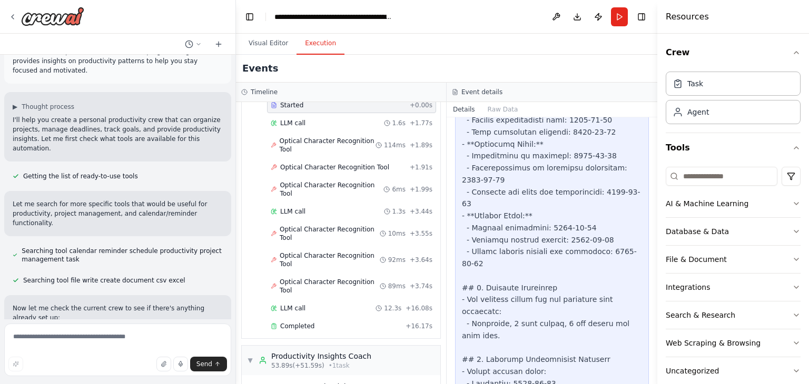
scroll to position [1885, 0]
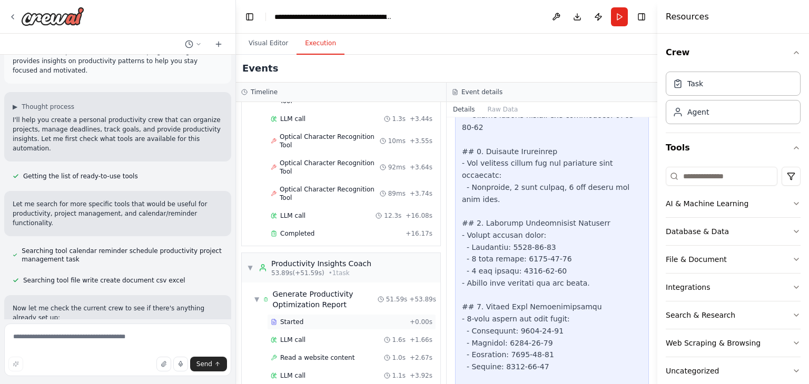
click at [301, 318] on div "Started" at bounding box center [338, 322] width 135 height 8
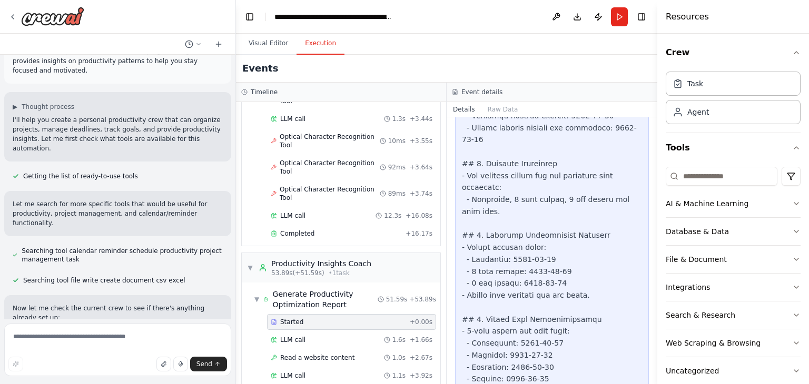
click at [326, 318] on div "Started" at bounding box center [338, 322] width 135 height 8
click at [280, 318] on span "Started" at bounding box center [291, 322] width 23 height 8
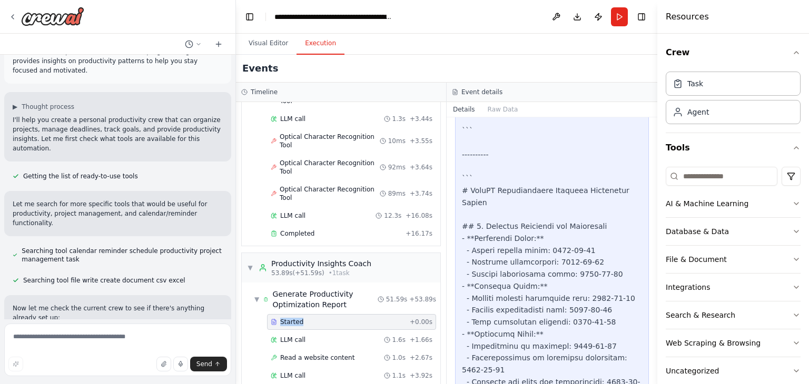
scroll to position [1613, 0]
click at [493, 113] on button "Raw Data" at bounding box center [502, 109] width 43 height 15
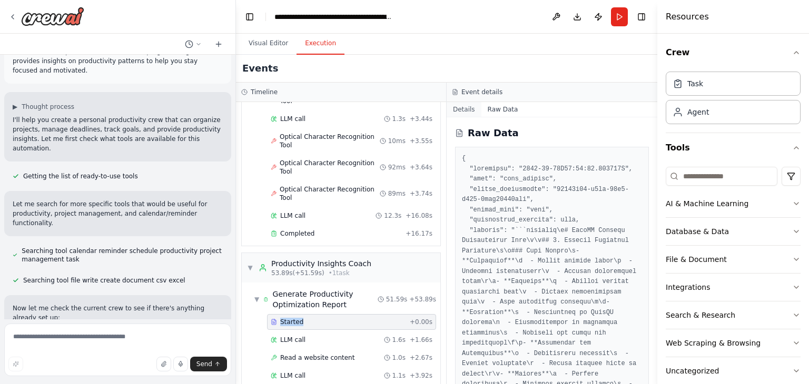
click at [468, 114] on button "Details" at bounding box center [463, 109] width 35 height 15
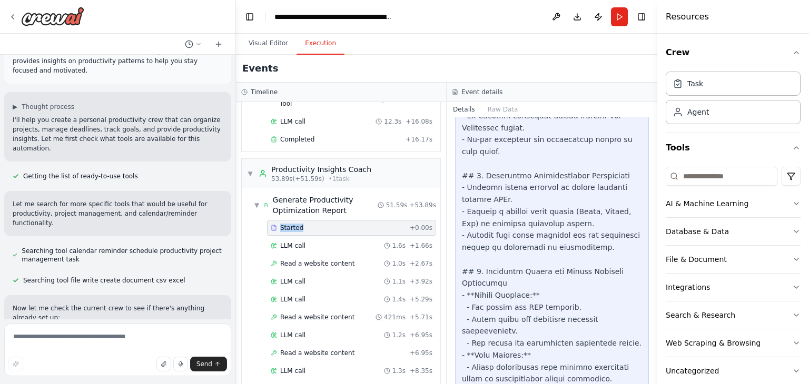
scroll to position [569, 0]
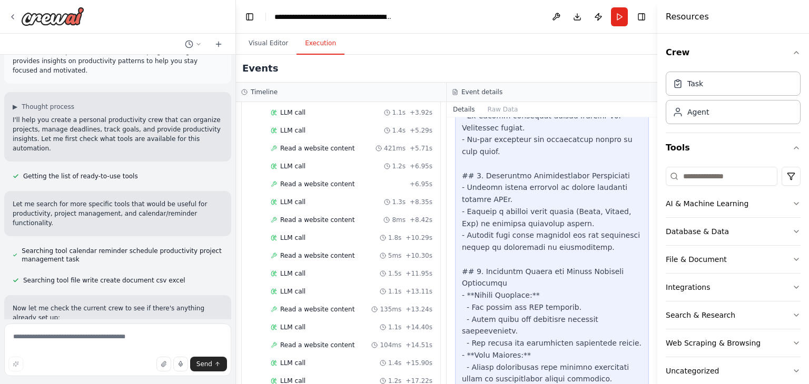
drag, startPoint x: 622, startPoint y: 15, endPoint x: 592, endPoint y: 123, distance: 111.7
click at [622, 17] on button "Run" at bounding box center [619, 16] width 17 height 19
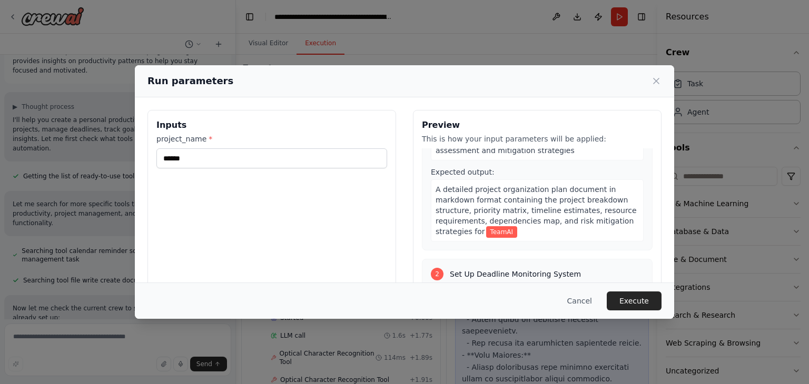
scroll to position [421, 0]
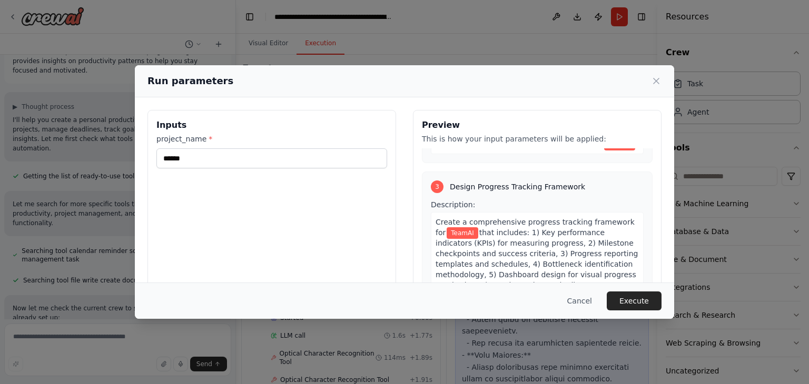
click at [577, 305] on button "Cancel" at bounding box center [580, 301] width 42 height 19
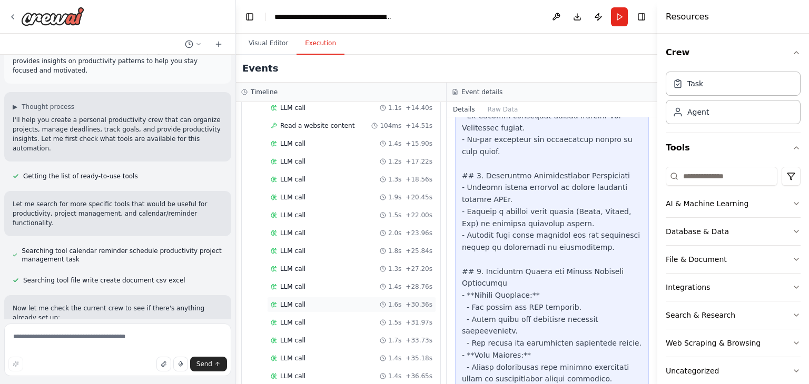
scroll to position [790, 0]
click at [305, 260] on div "LLM call 1.3s + 27.20s" at bounding box center [351, 268] width 169 height 16
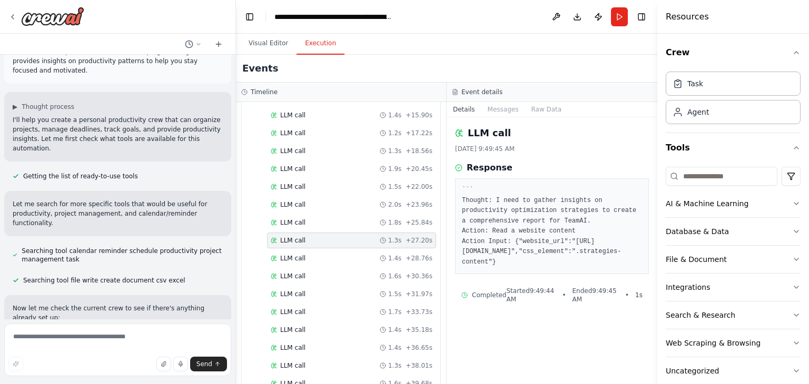
scroll to position [832, 0]
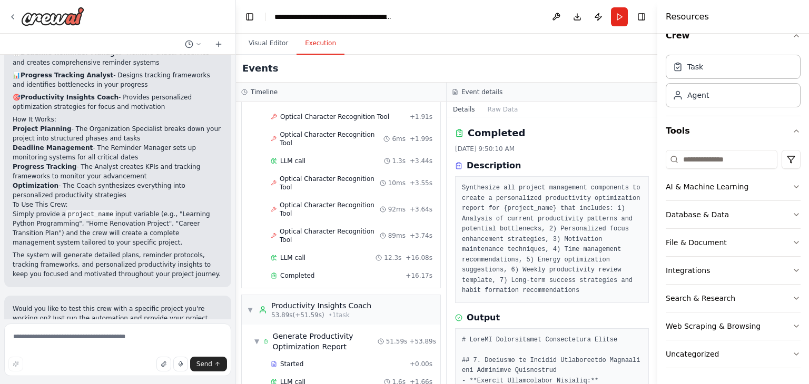
scroll to position [929, 0]
